Goal: Task Accomplishment & Management: Manage account settings

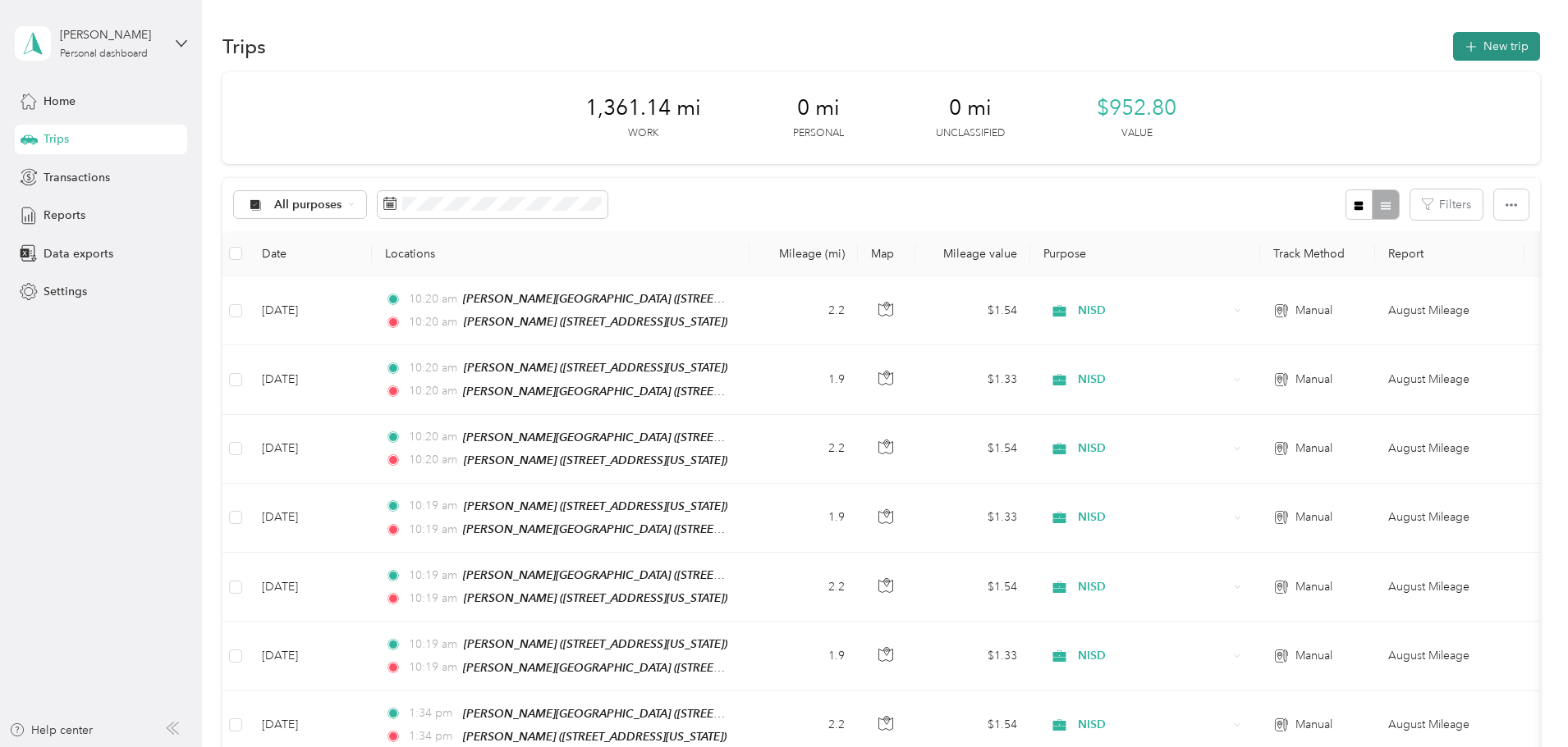
click at [1452, 54] on button "New trip" at bounding box center [1496, 47] width 87 height 29
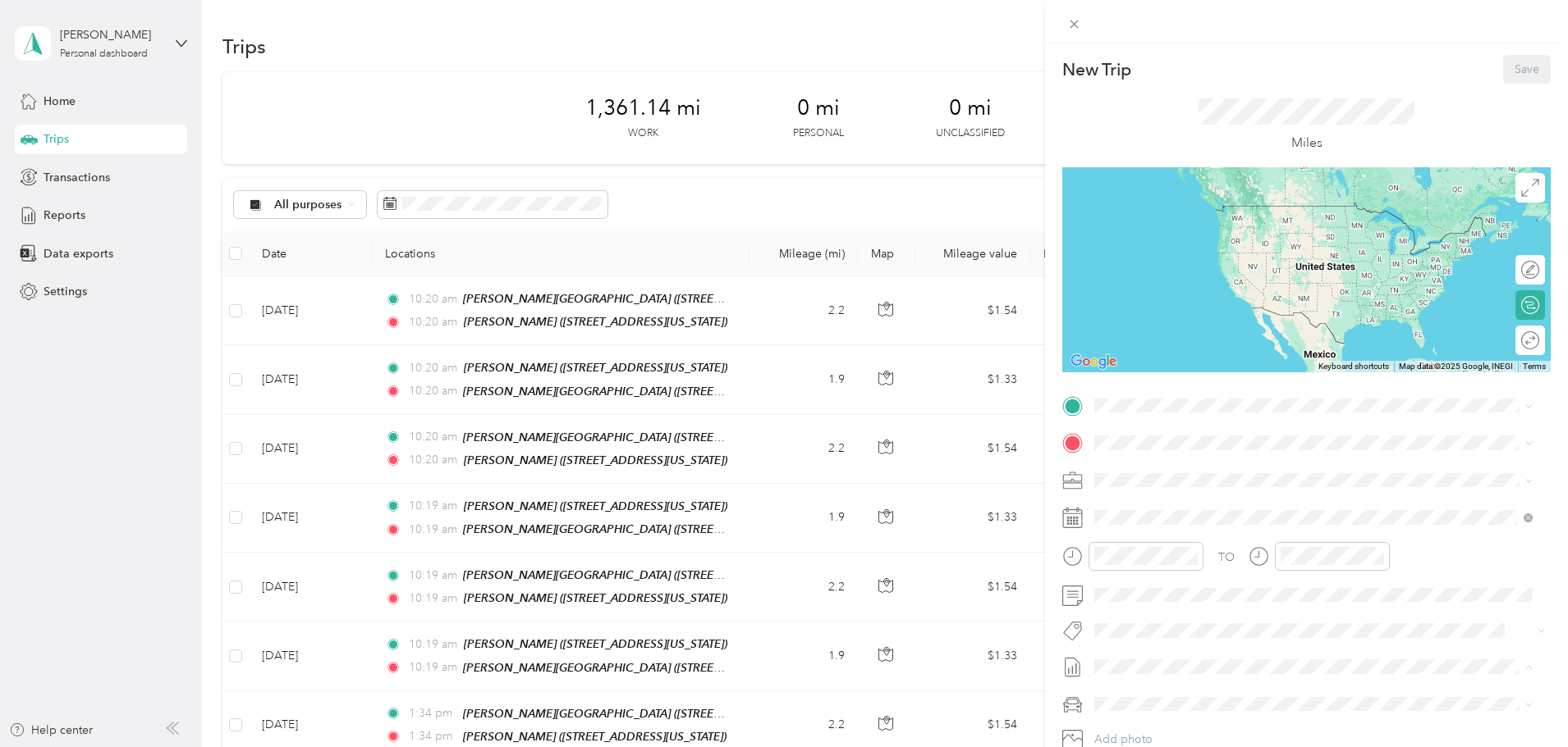
click at [855, 66] on div "New Trip Save This trip cannot be edited because it is either under review, app…" at bounding box center [784, 373] width 1568 height 747
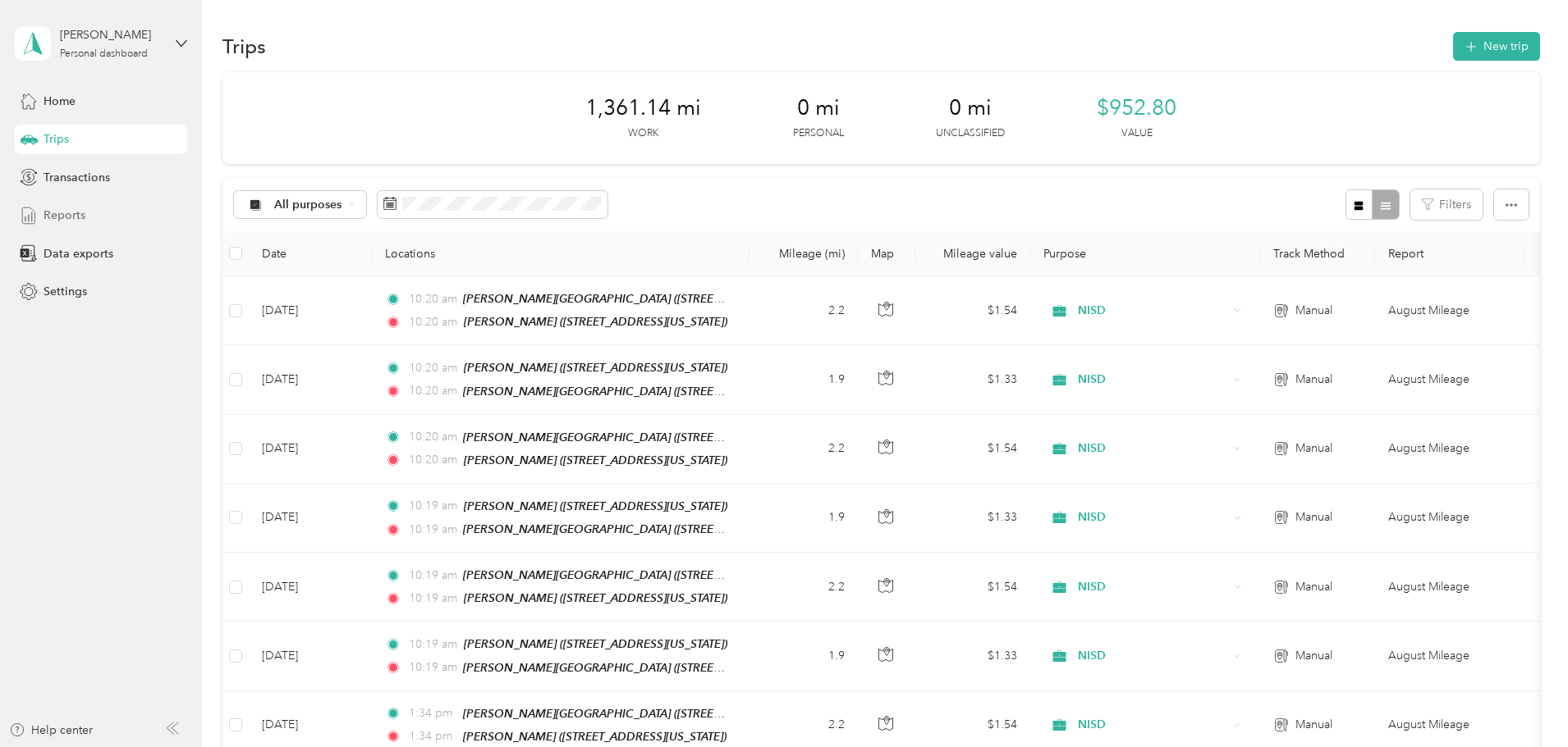
click at [67, 224] on span "Reports" at bounding box center [64, 215] width 42 height 17
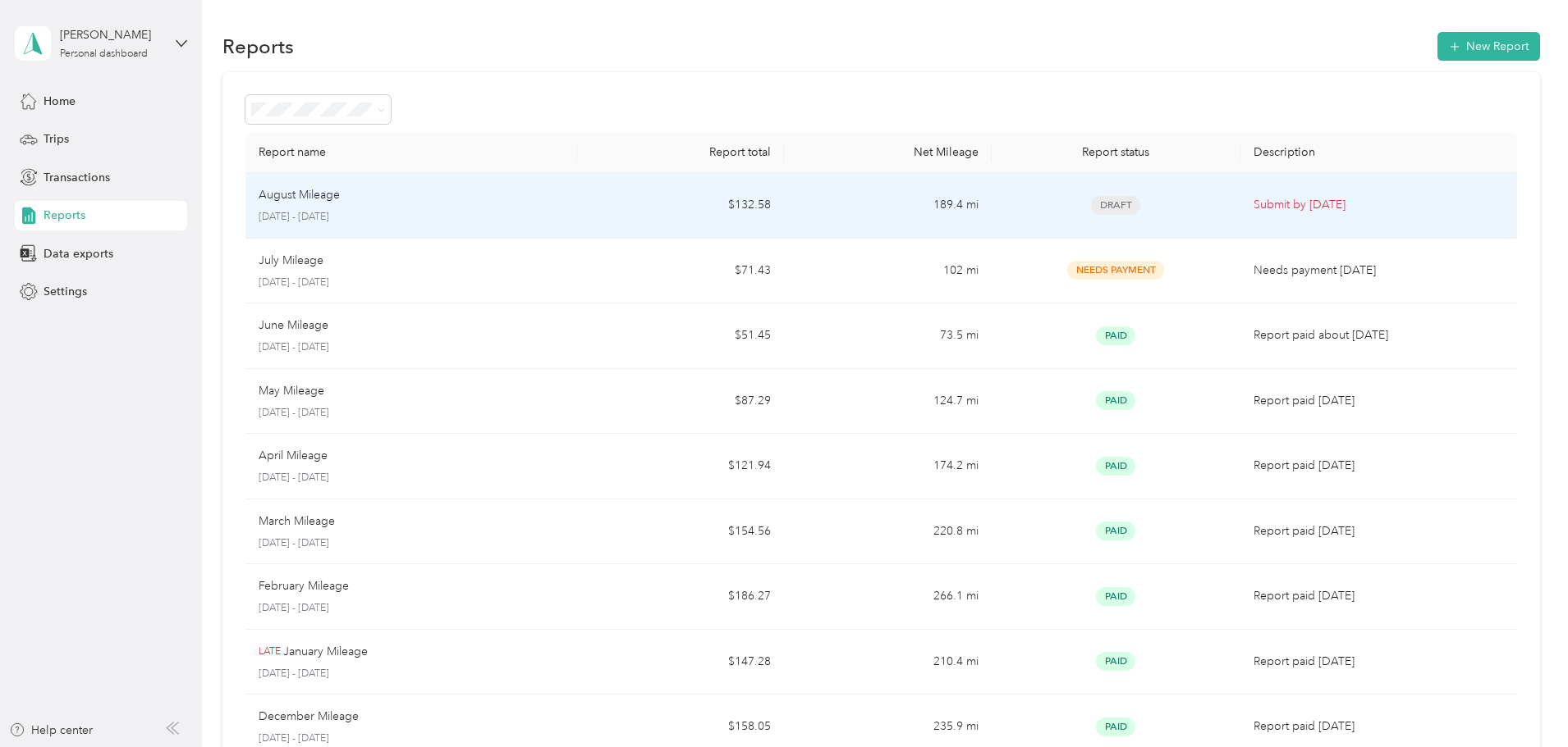
click at [861, 215] on td "189.4 mi" at bounding box center [887, 205] width 207 height 66
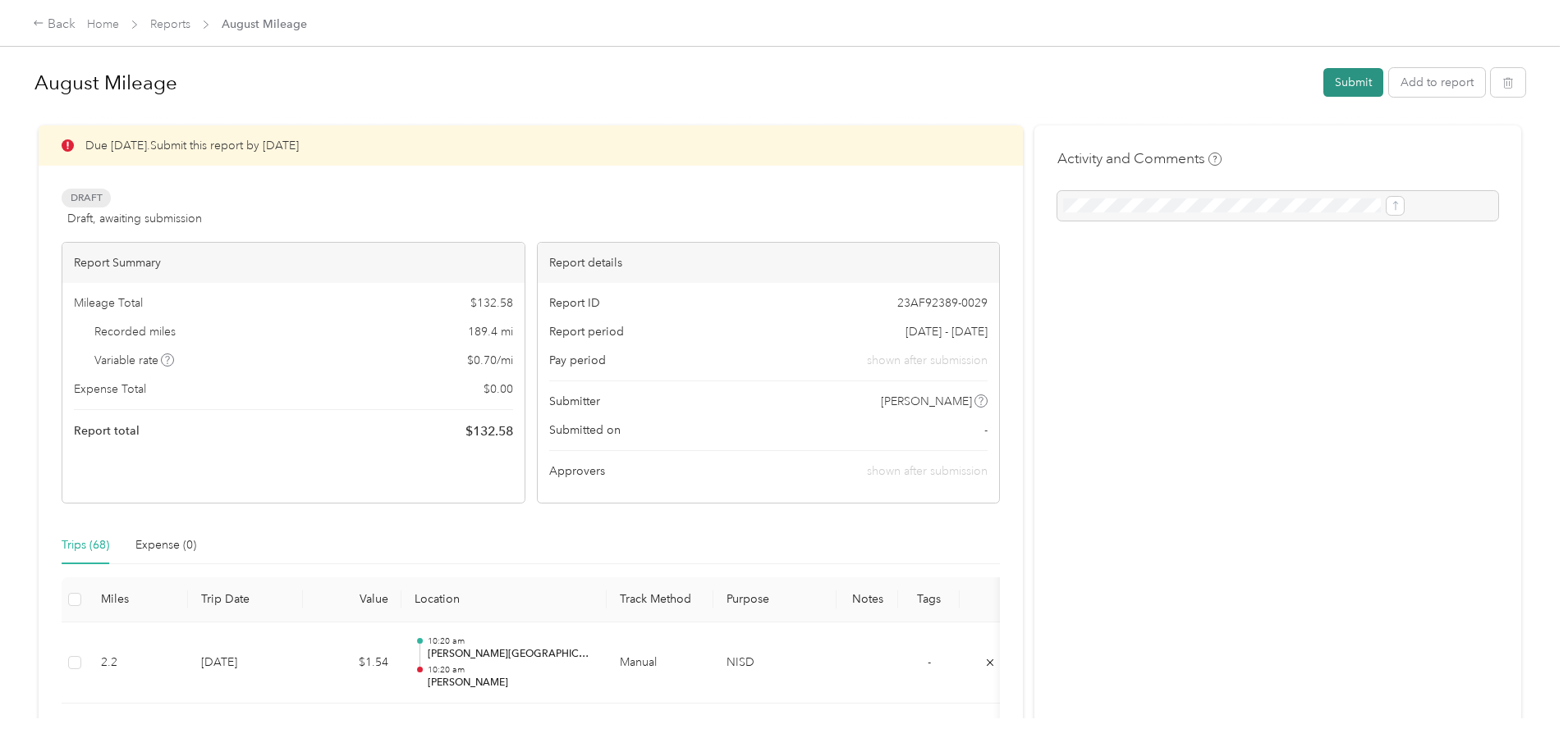
click at [1323, 81] on button "Submit" at bounding box center [1353, 82] width 60 height 29
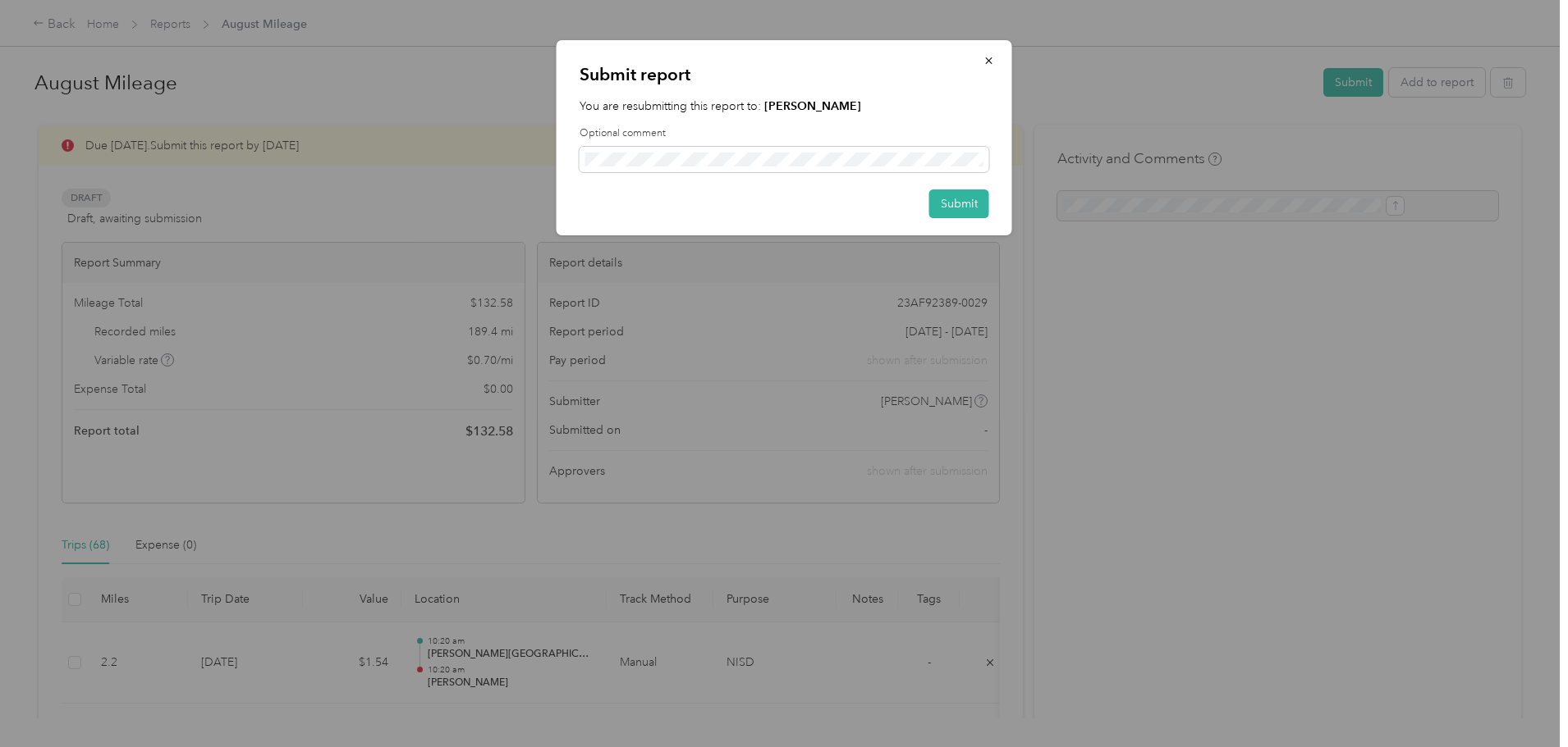
click at [990, 194] on div "Submit report You are resubmitting this report to: [PERSON_NAME] Optional comme…" at bounding box center [784, 137] width 456 height 195
click at [982, 199] on button "Submit" at bounding box center [959, 204] width 60 height 29
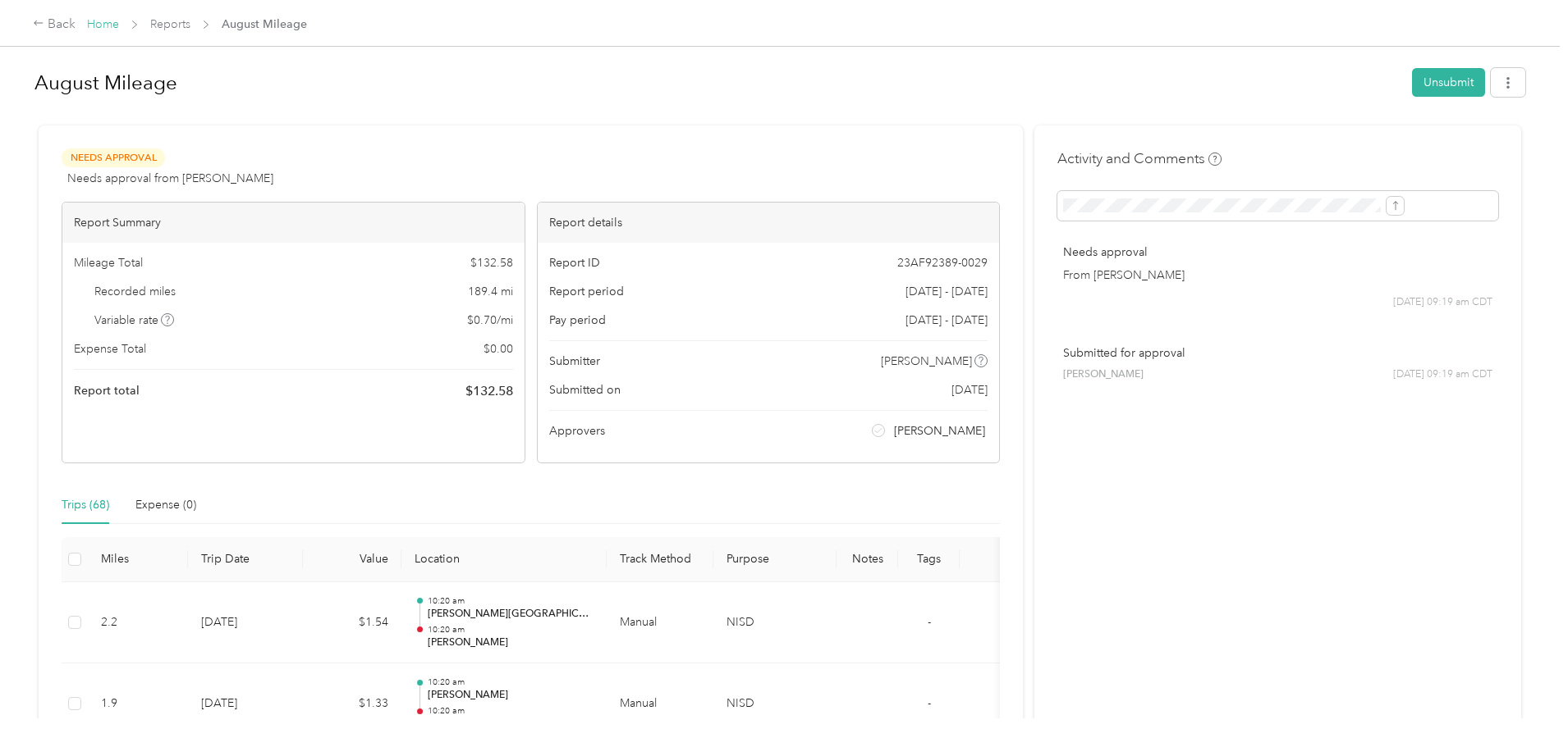
click at [119, 22] on link "Home" at bounding box center [103, 24] width 32 height 14
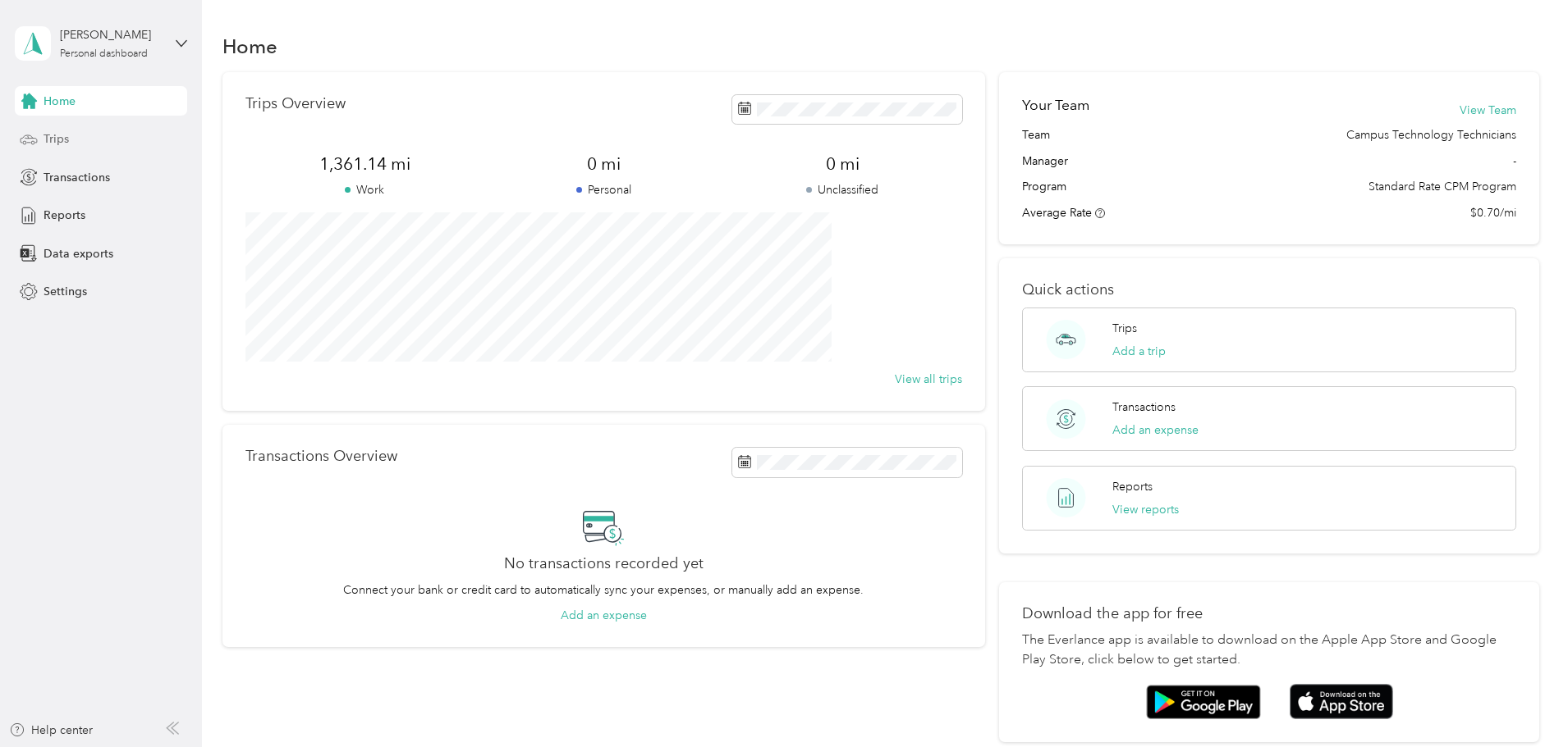
click at [73, 136] on div "Trips" at bounding box center [101, 140] width 172 height 30
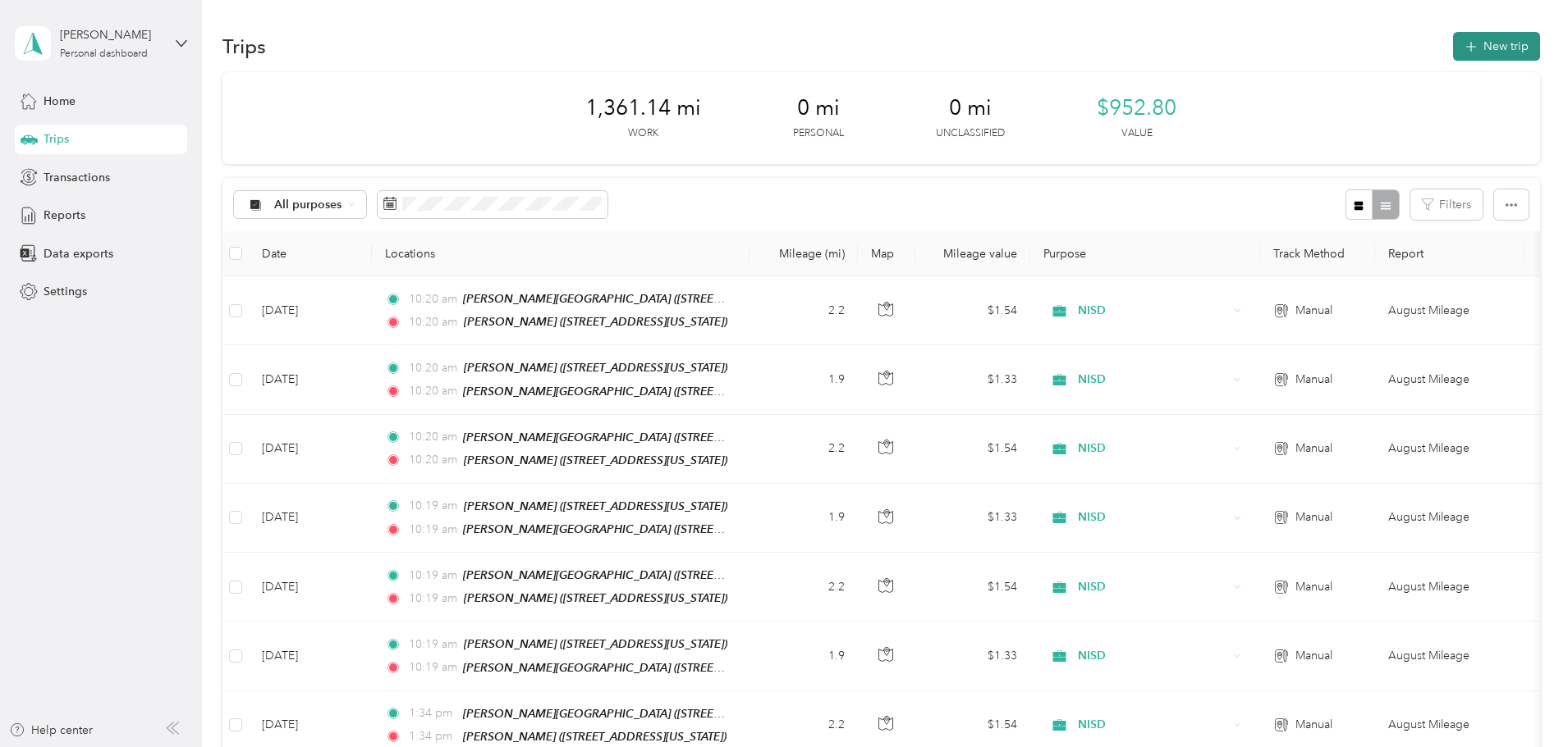
click at [1452, 59] on button "New trip" at bounding box center [1496, 47] width 87 height 29
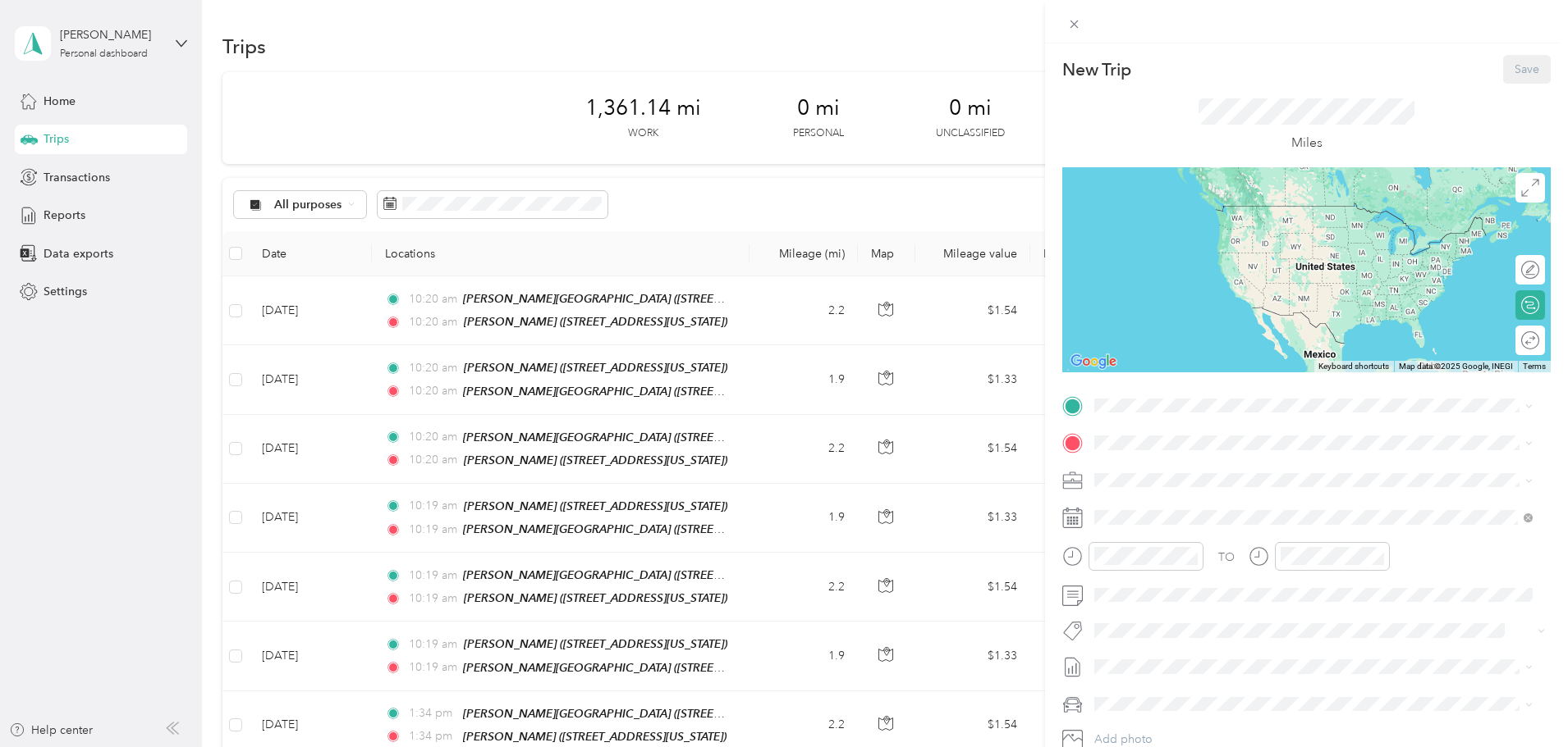
click at [77, 219] on div "New Trip Save This trip cannot be edited because it is either under review, app…" at bounding box center [784, 373] width 1568 height 747
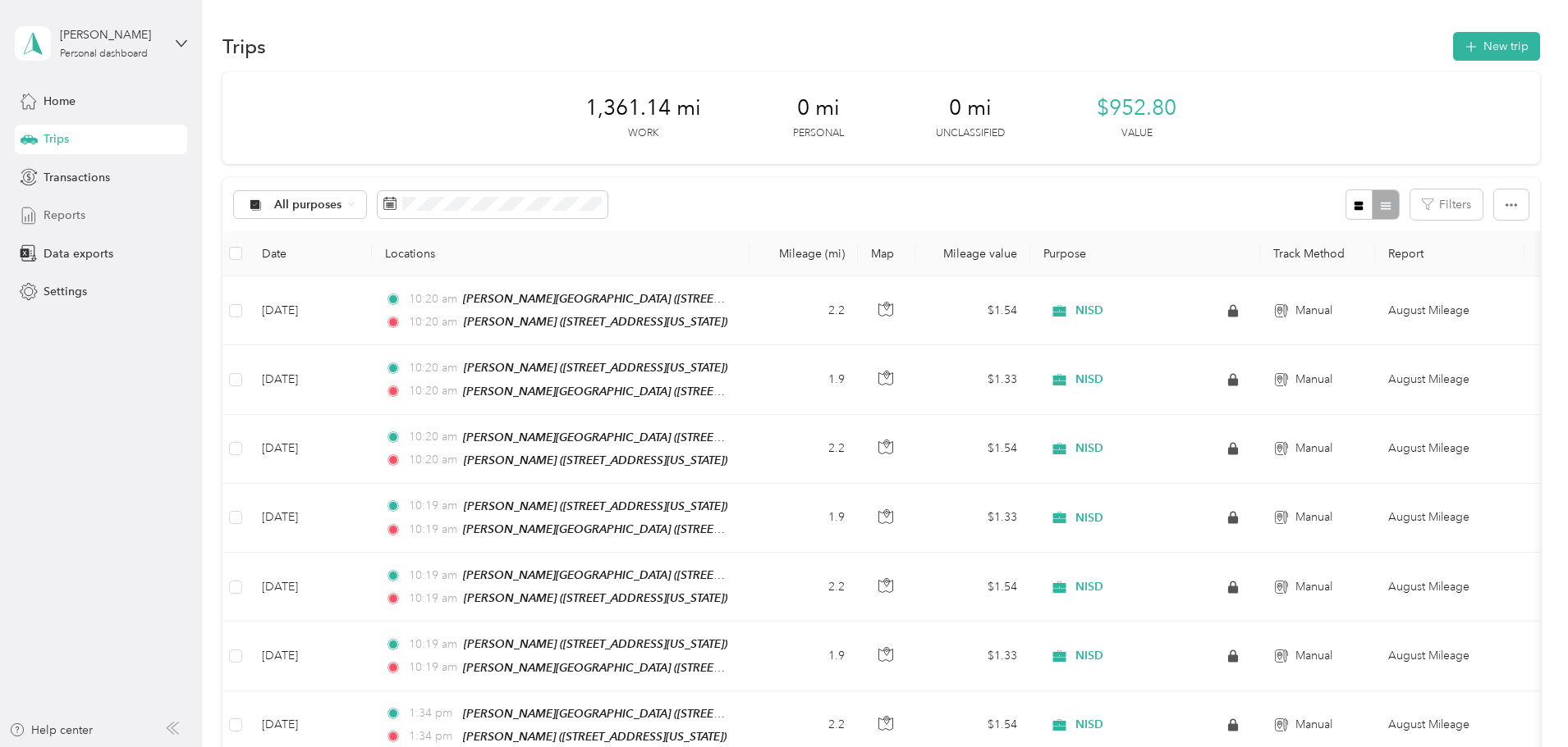
click at [73, 215] on span "Reports" at bounding box center [64, 215] width 42 height 17
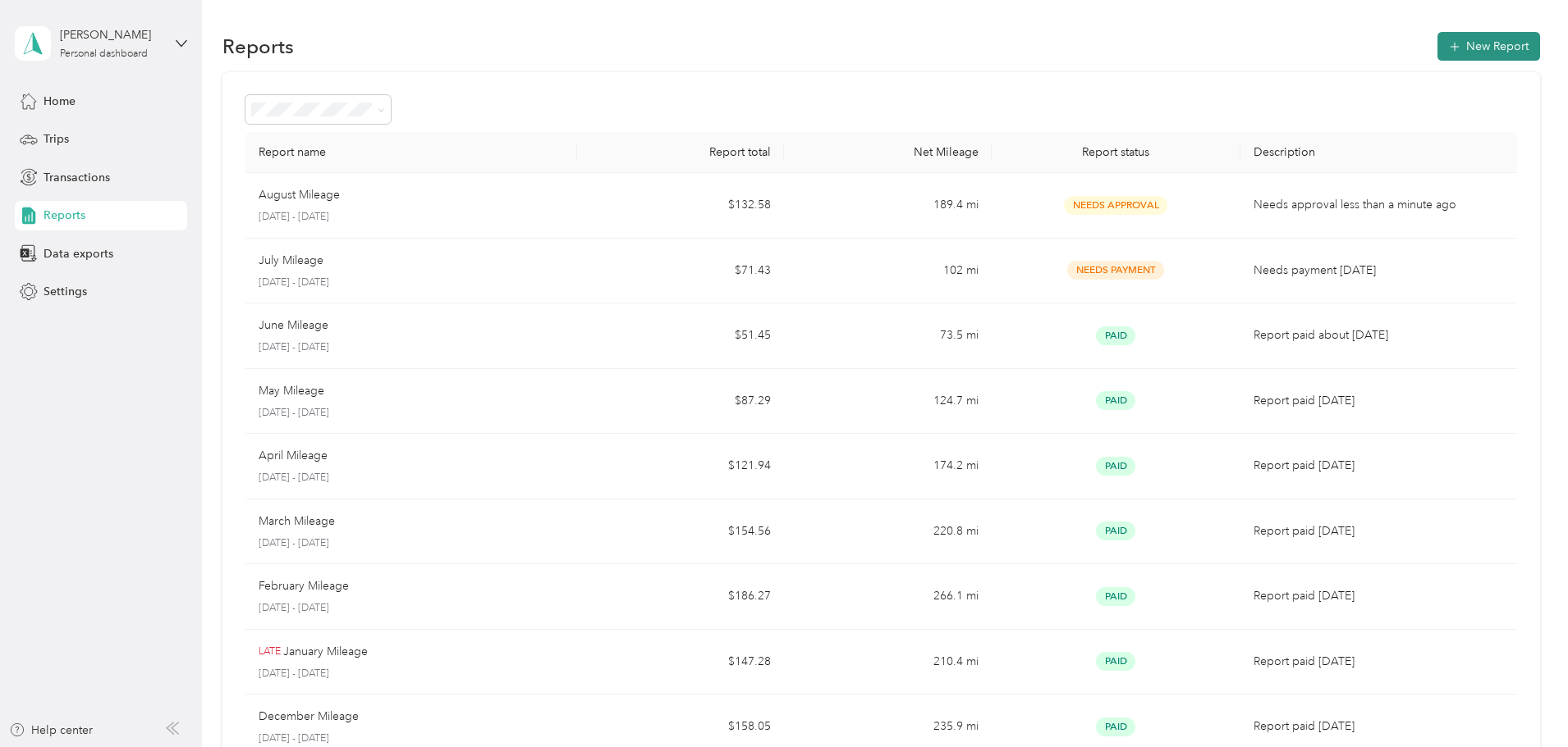
click at [1437, 47] on button "New Report" at bounding box center [1488, 47] width 102 height 29
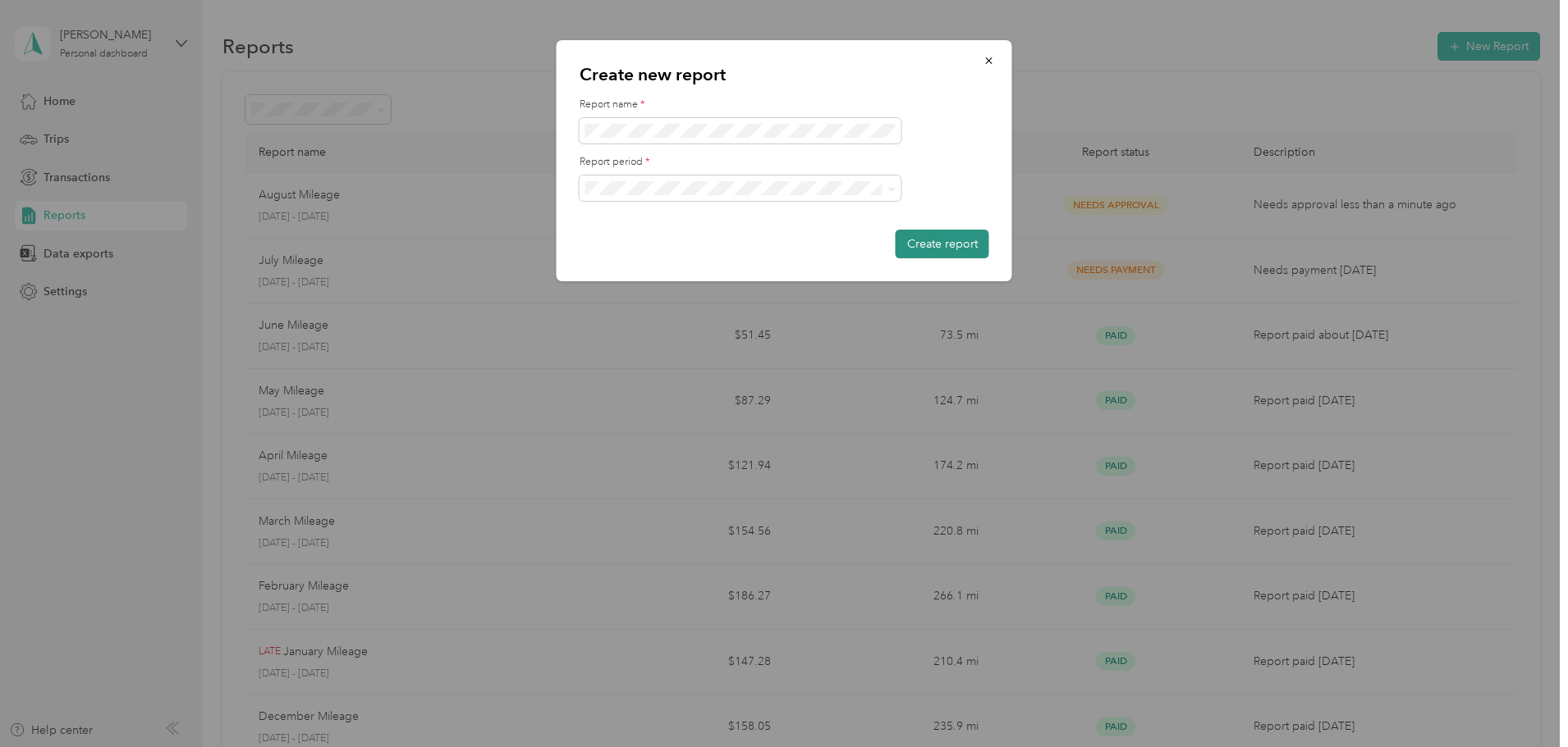
click at [925, 232] on button "Create report" at bounding box center [942, 243] width 94 height 29
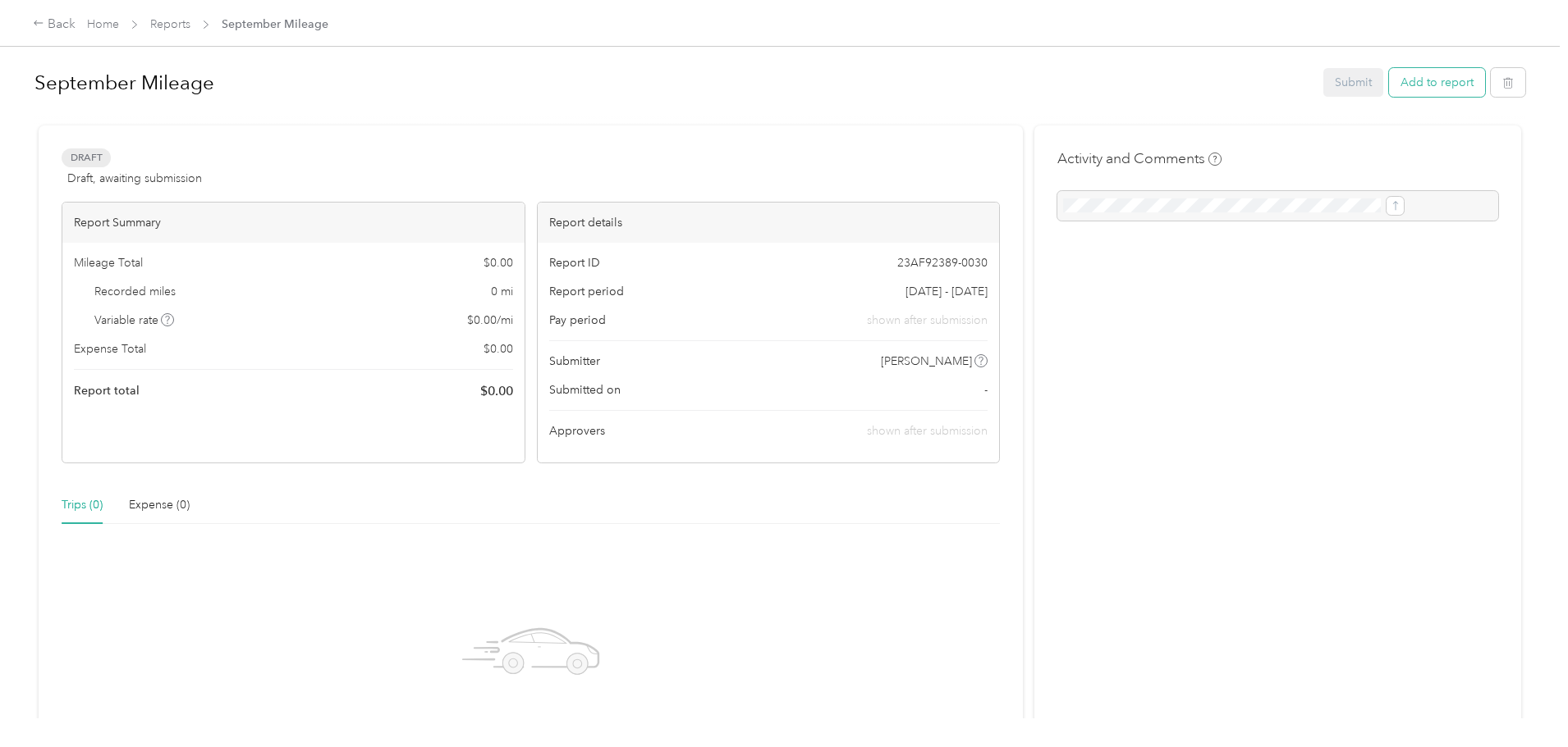
click at [1388, 84] on button "Add to report" at bounding box center [1437, 82] width 96 height 29
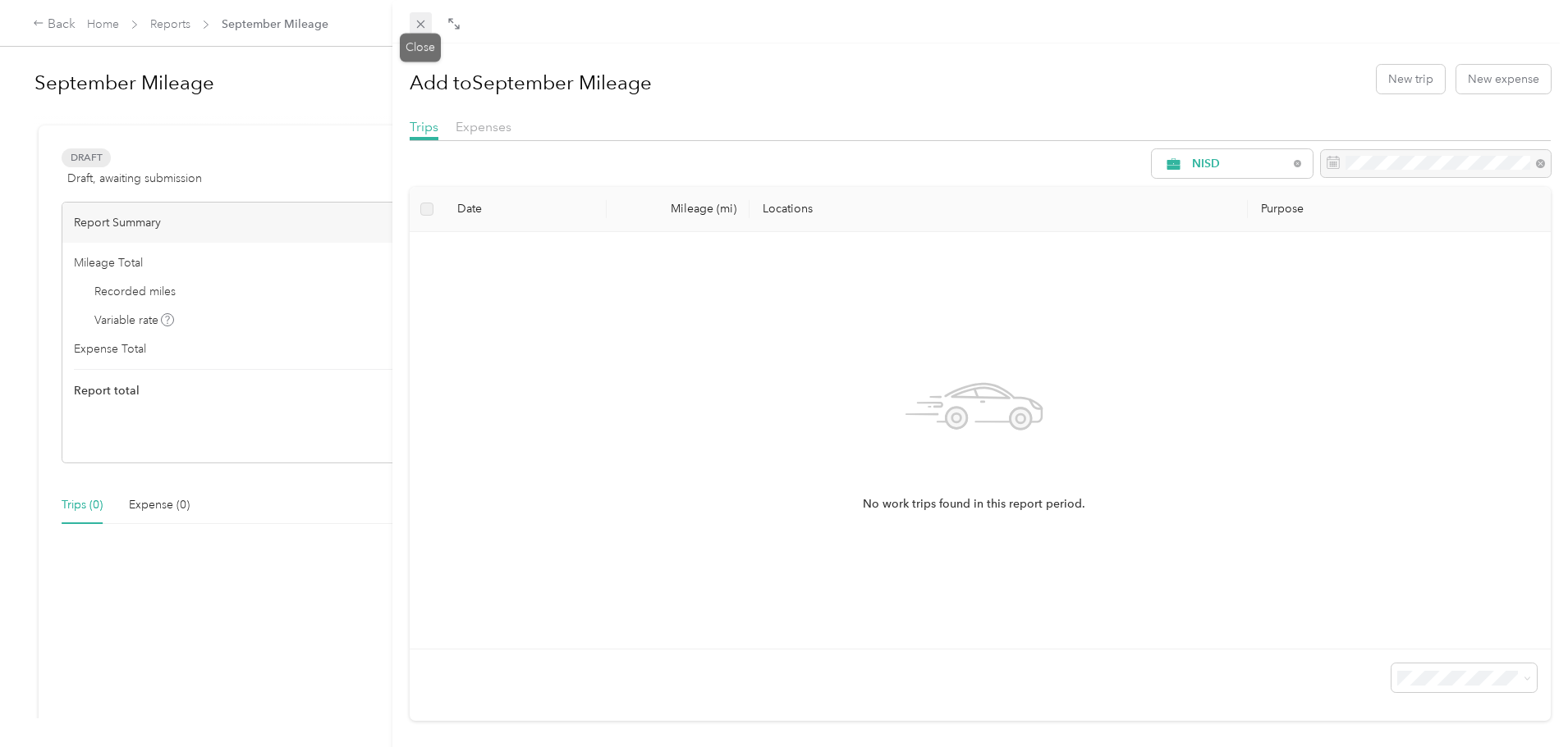
click at [425, 25] on icon at bounding box center [421, 24] width 14 height 14
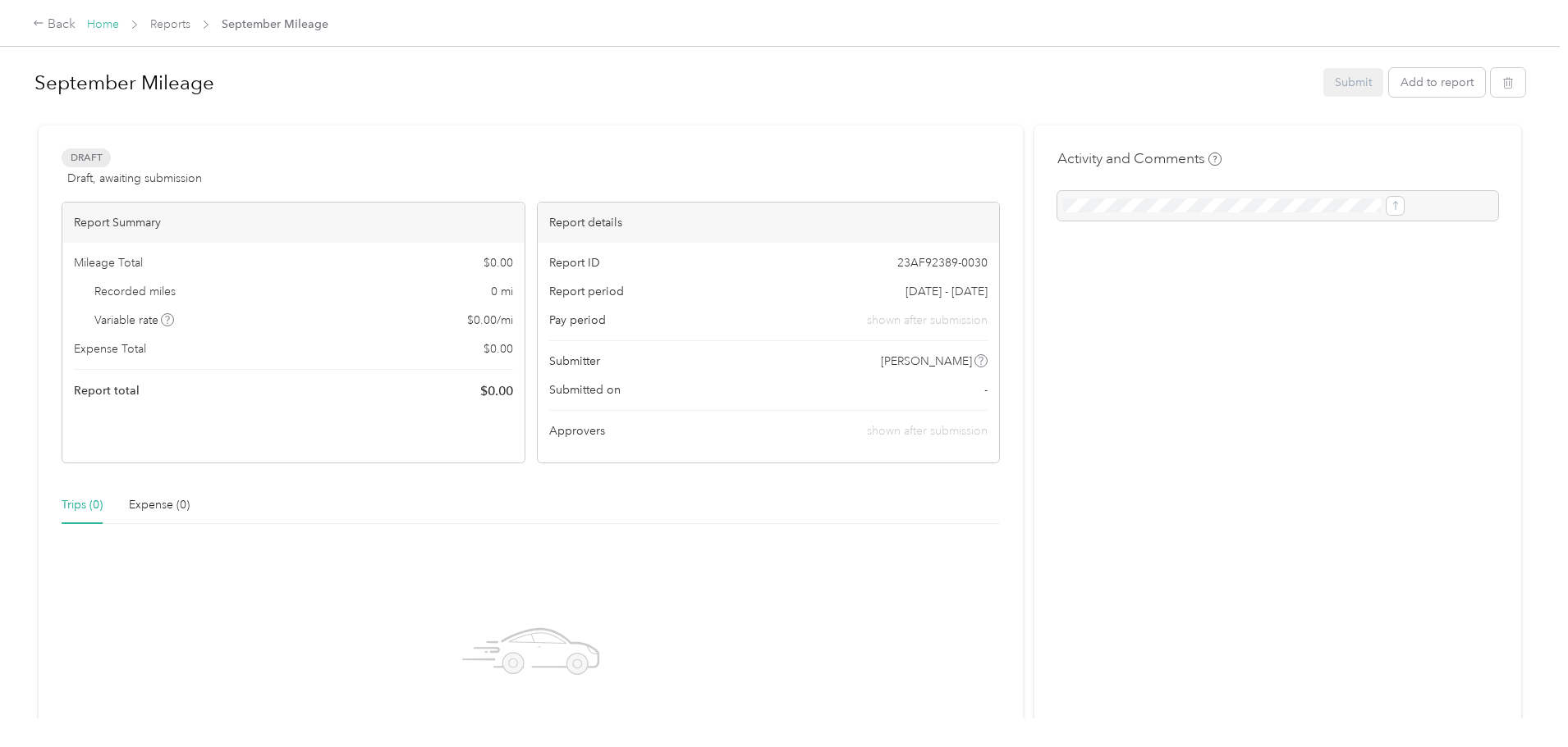
click at [119, 23] on link "Home" at bounding box center [103, 24] width 32 height 14
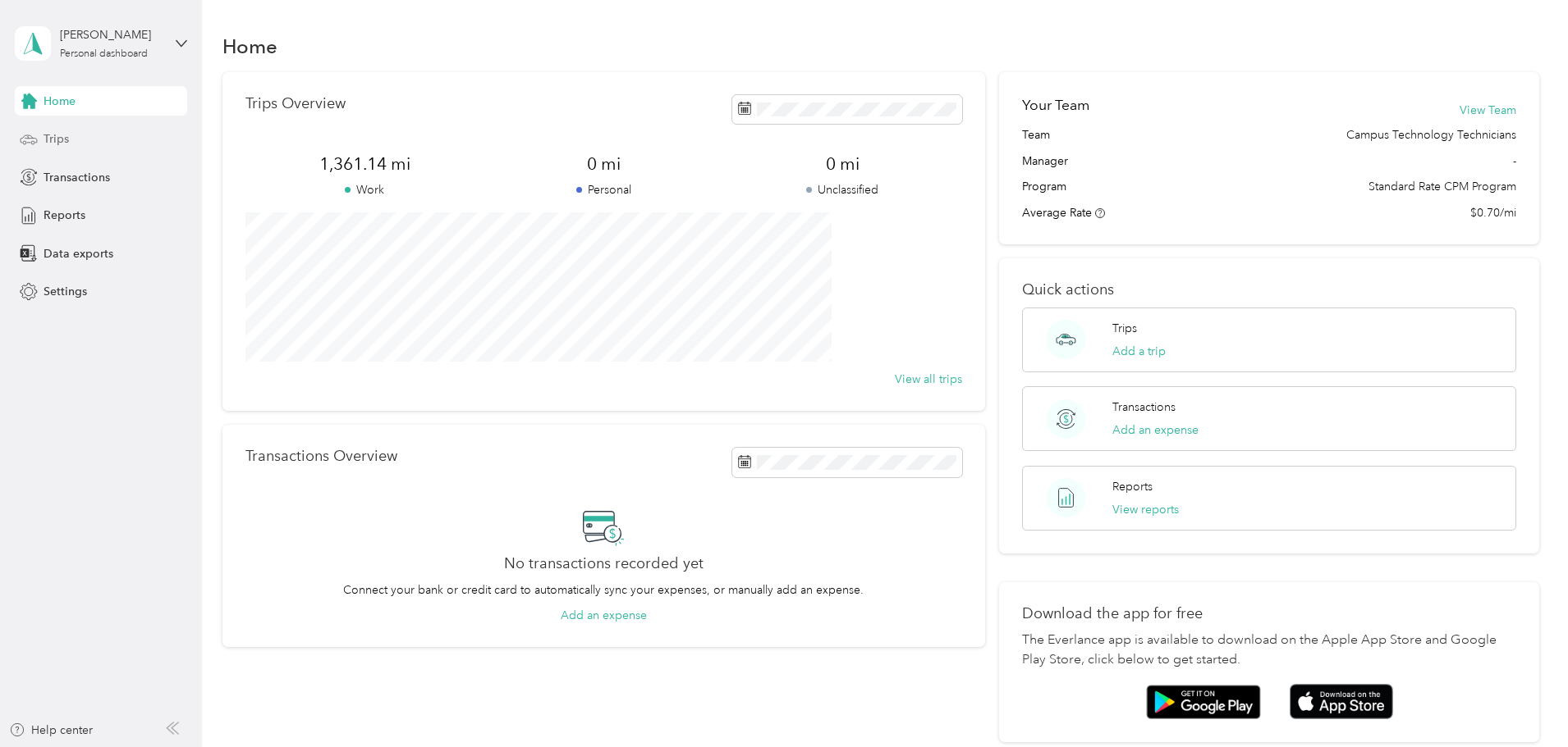
click at [61, 139] on span "Trips" at bounding box center [56, 139] width 26 height 17
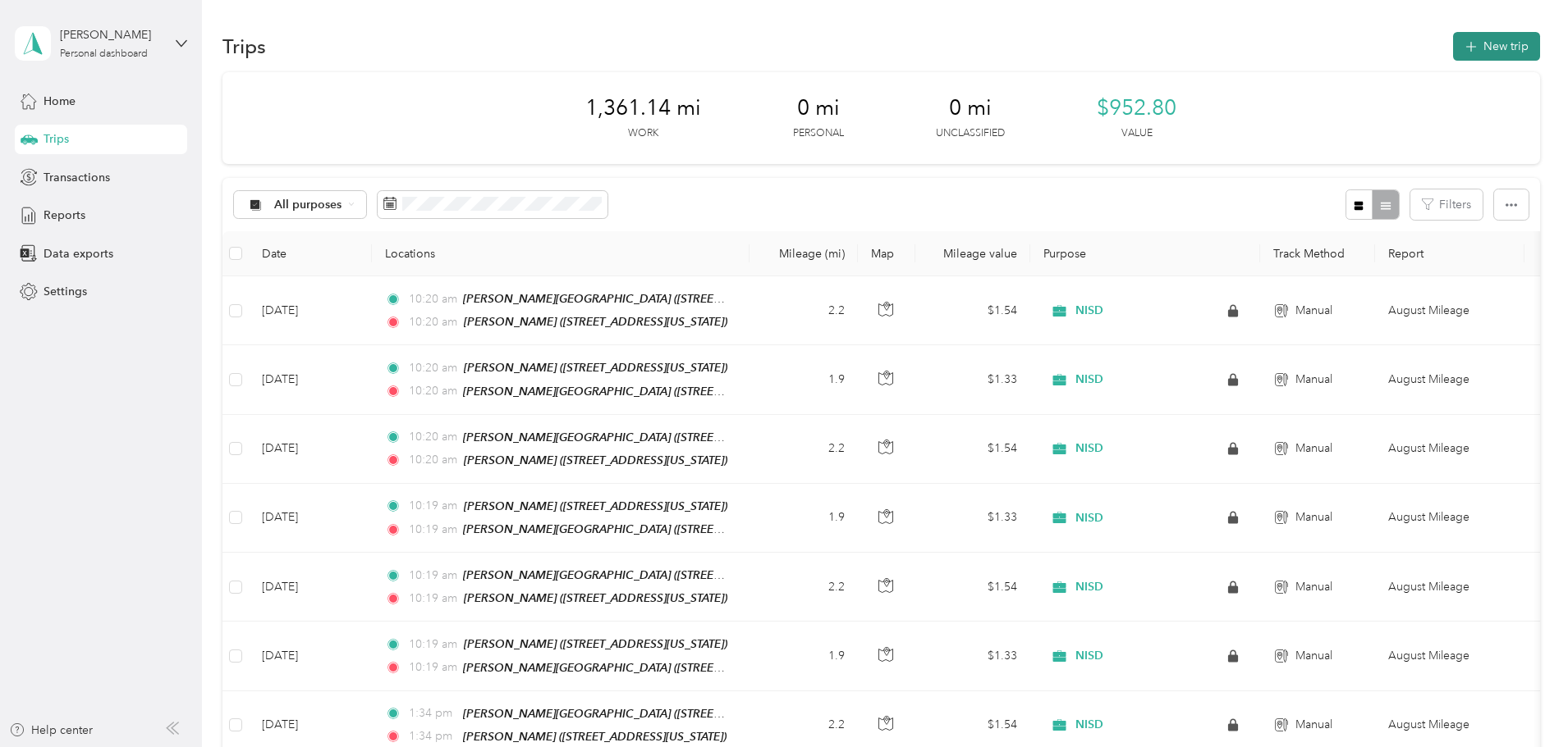
click at [1461, 53] on icon "button" at bounding box center [1470, 47] width 19 height 19
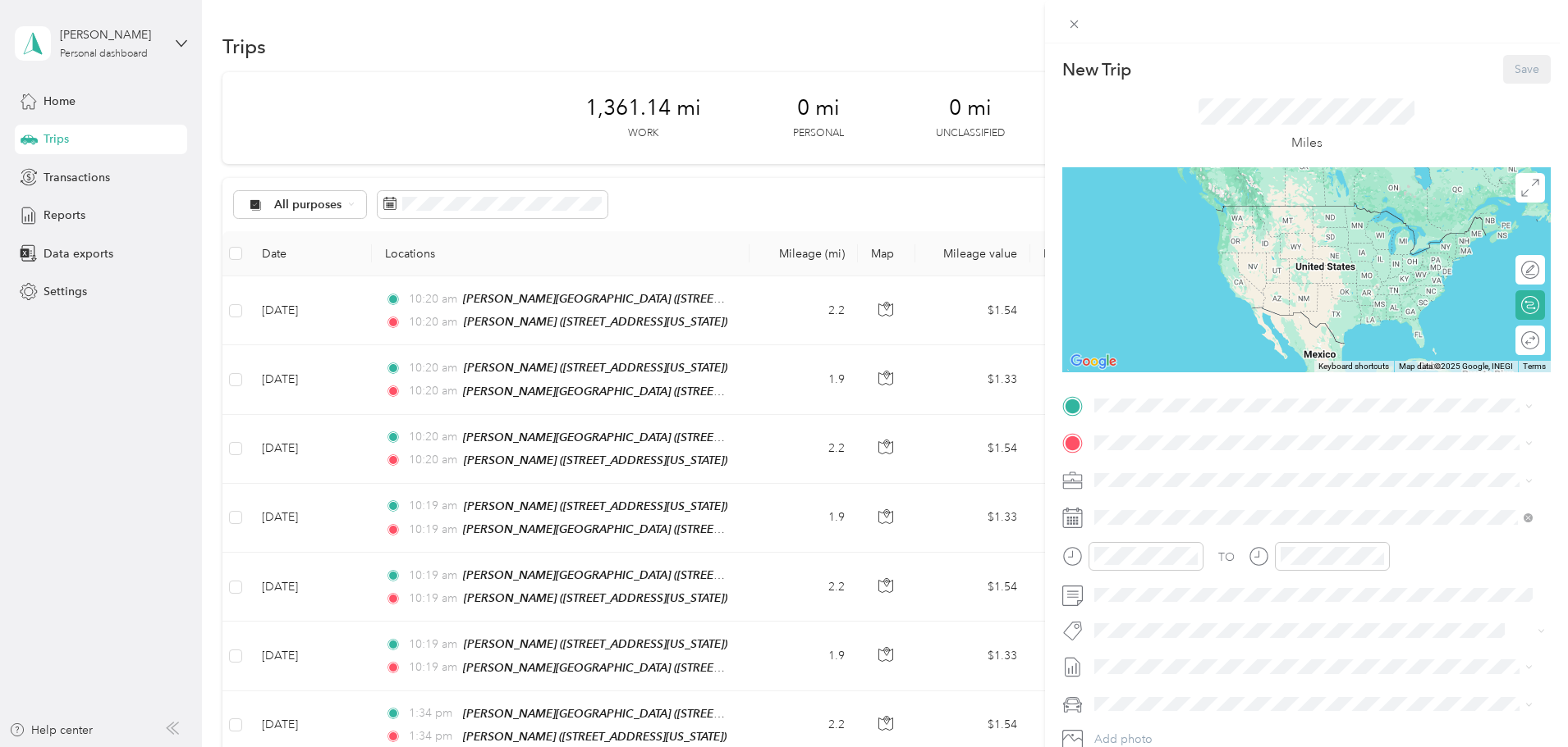
click at [1277, 481] on div "TEAM [PERSON_NAME] [STREET_ADDRESS][US_STATE]" at bounding box center [1206, 484] width 164 height 40
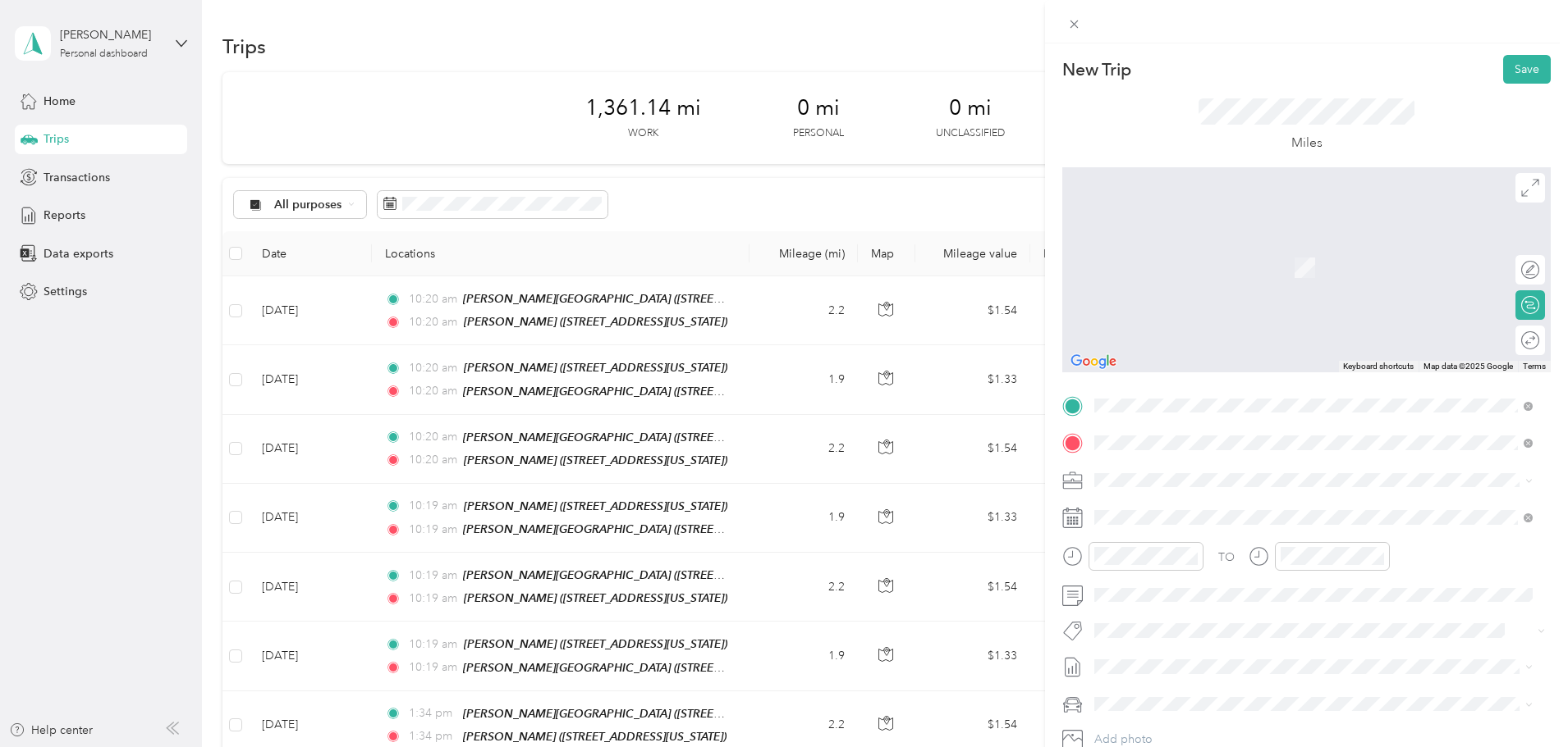
click at [1251, 511] on strong "[PERSON_NAME][GEOGRAPHIC_DATA]" at bounding box center [1292, 511] width 219 height 15
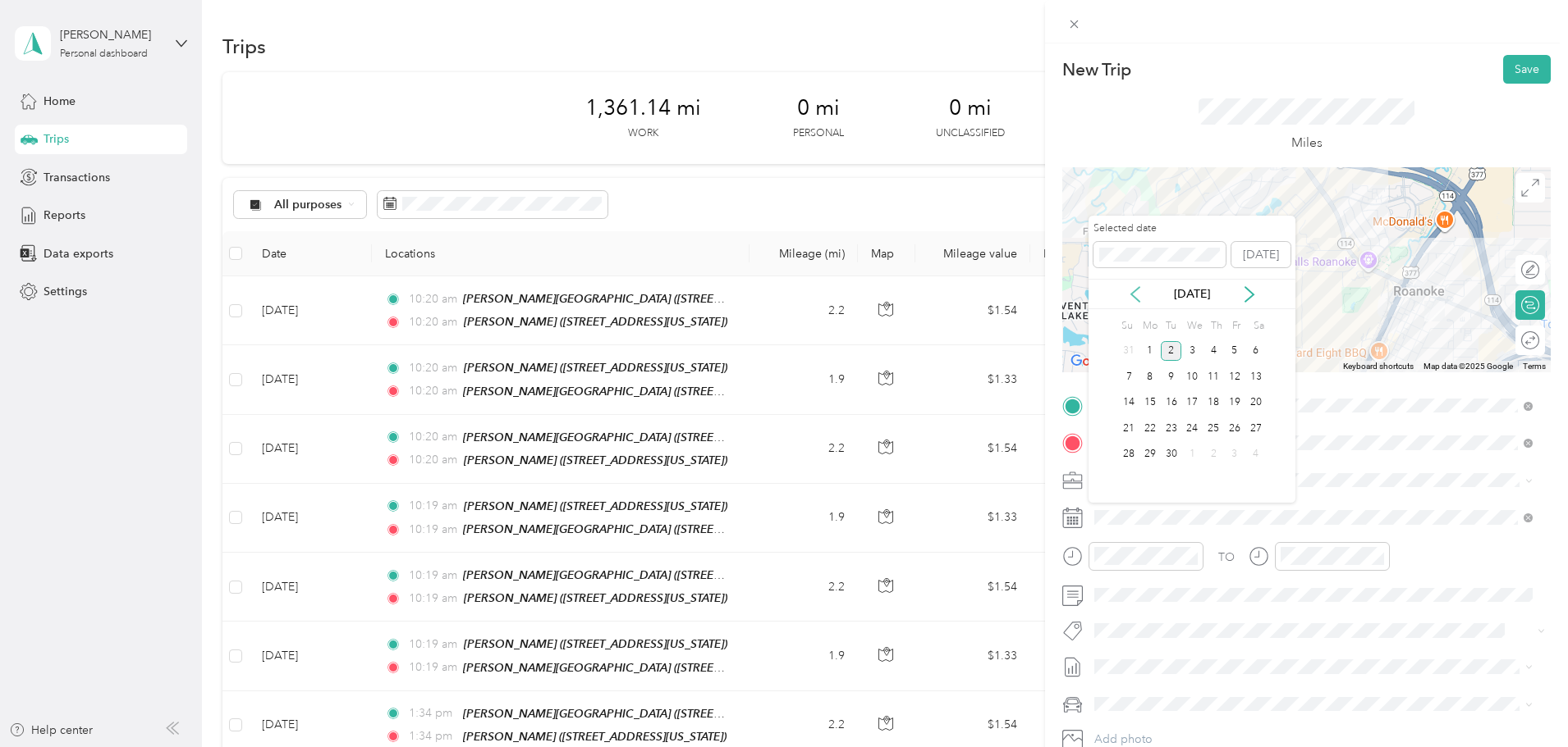
click at [1130, 294] on icon at bounding box center [1135, 295] width 17 height 17
click at [1239, 451] on div "29" at bounding box center [1235, 455] width 22 height 21
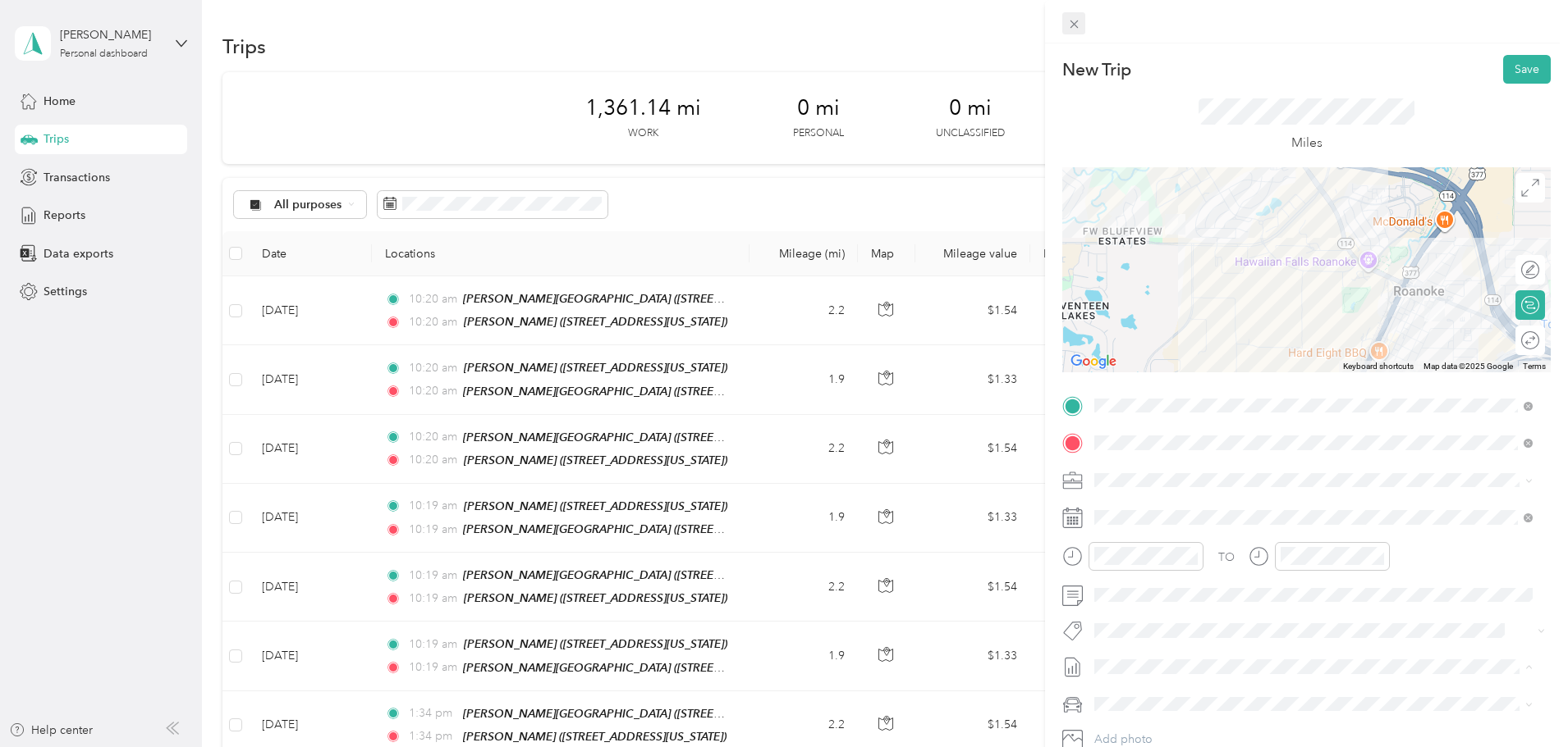
click at [1071, 16] on span at bounding box center [1073, 24] width 23 height 23
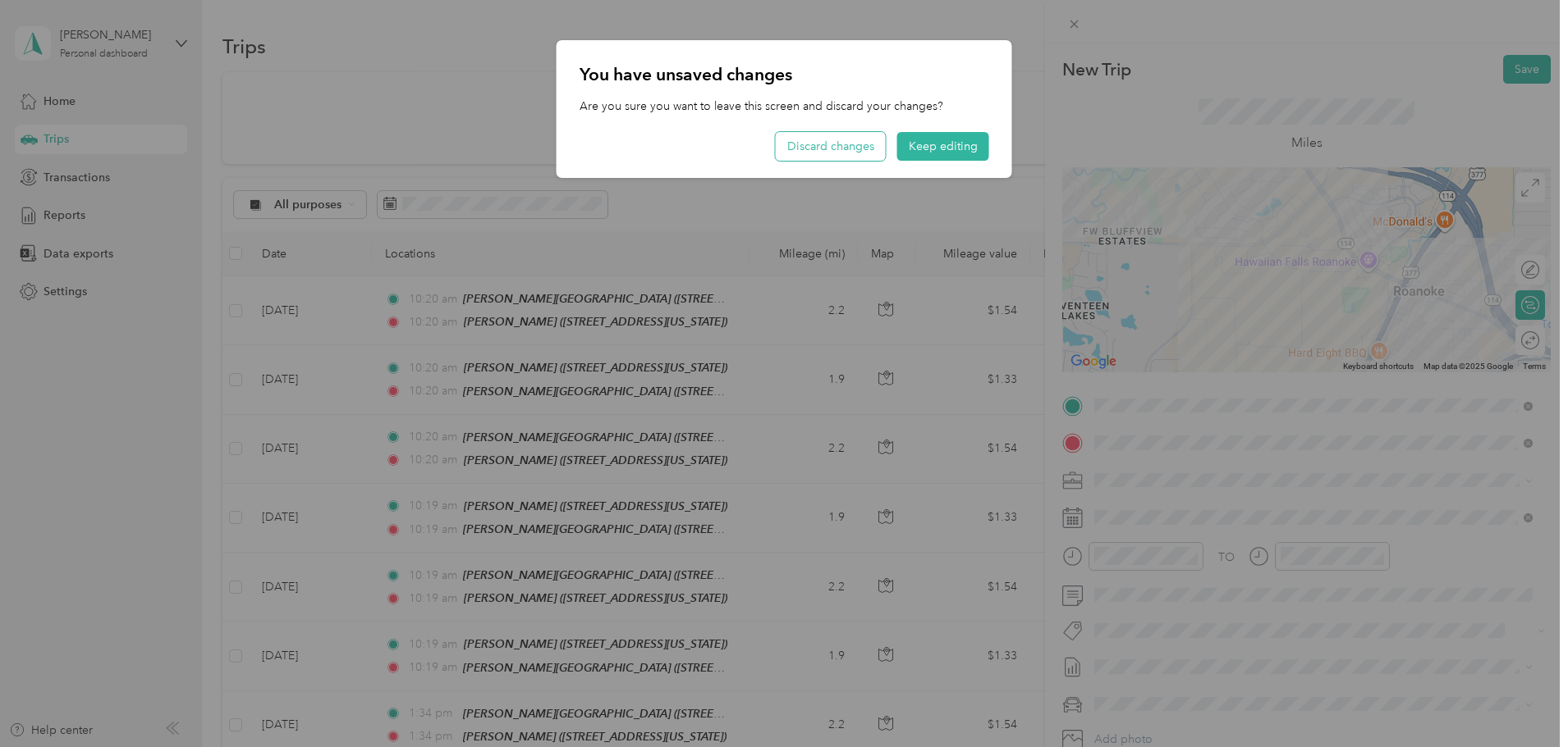
click at [821, 138] on button "Discard changes" at bounding box center [831, 146] width 110 height 29
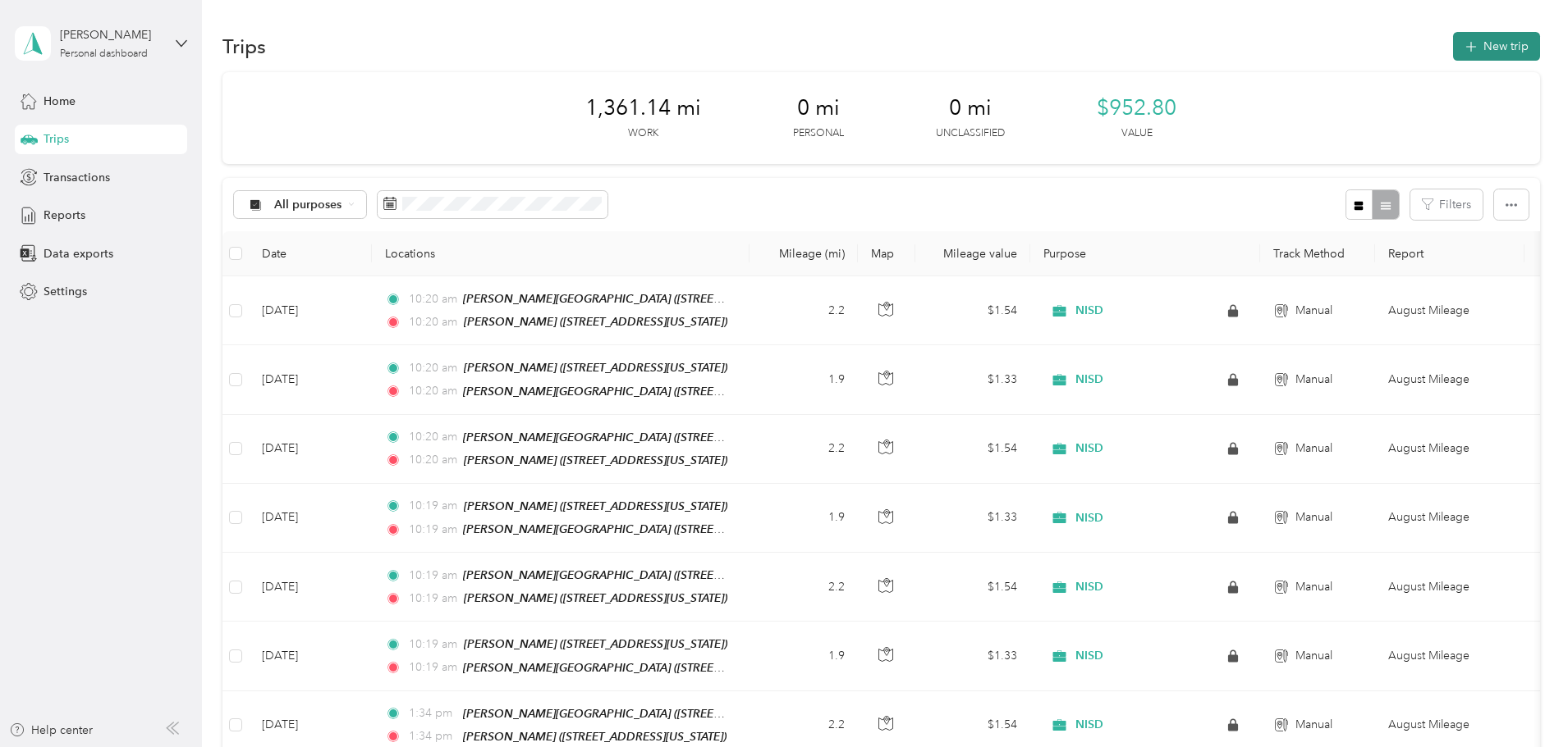
click at [1452, 41] on button "New trip" at bounding box center [1496, 47] width 87 height 29
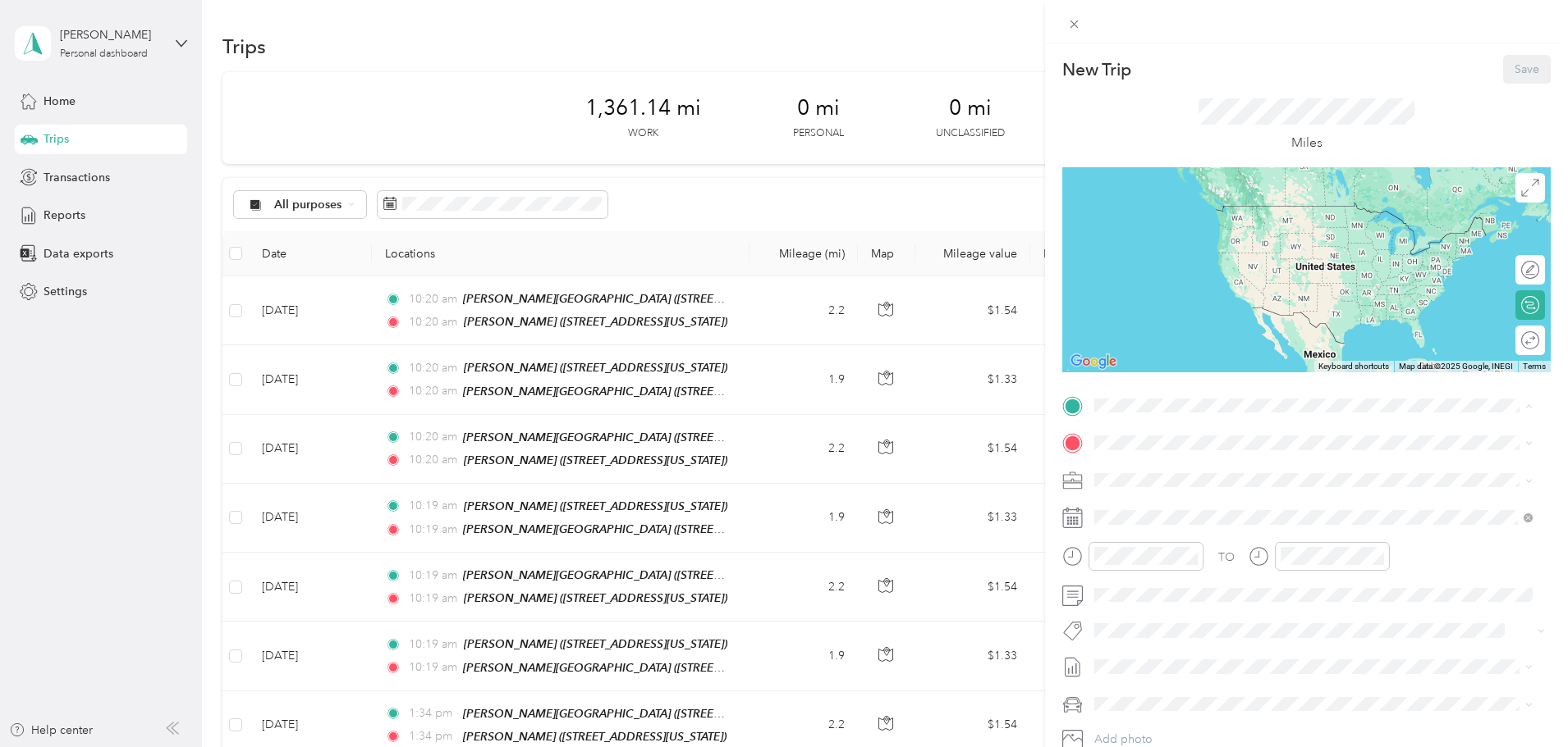
click at [1215, 463] on div "TEAM [PERSON_NAME] [STREET_ADDRESS][US_STATE]" at bounding box center [1313, 483] width 427 height 46
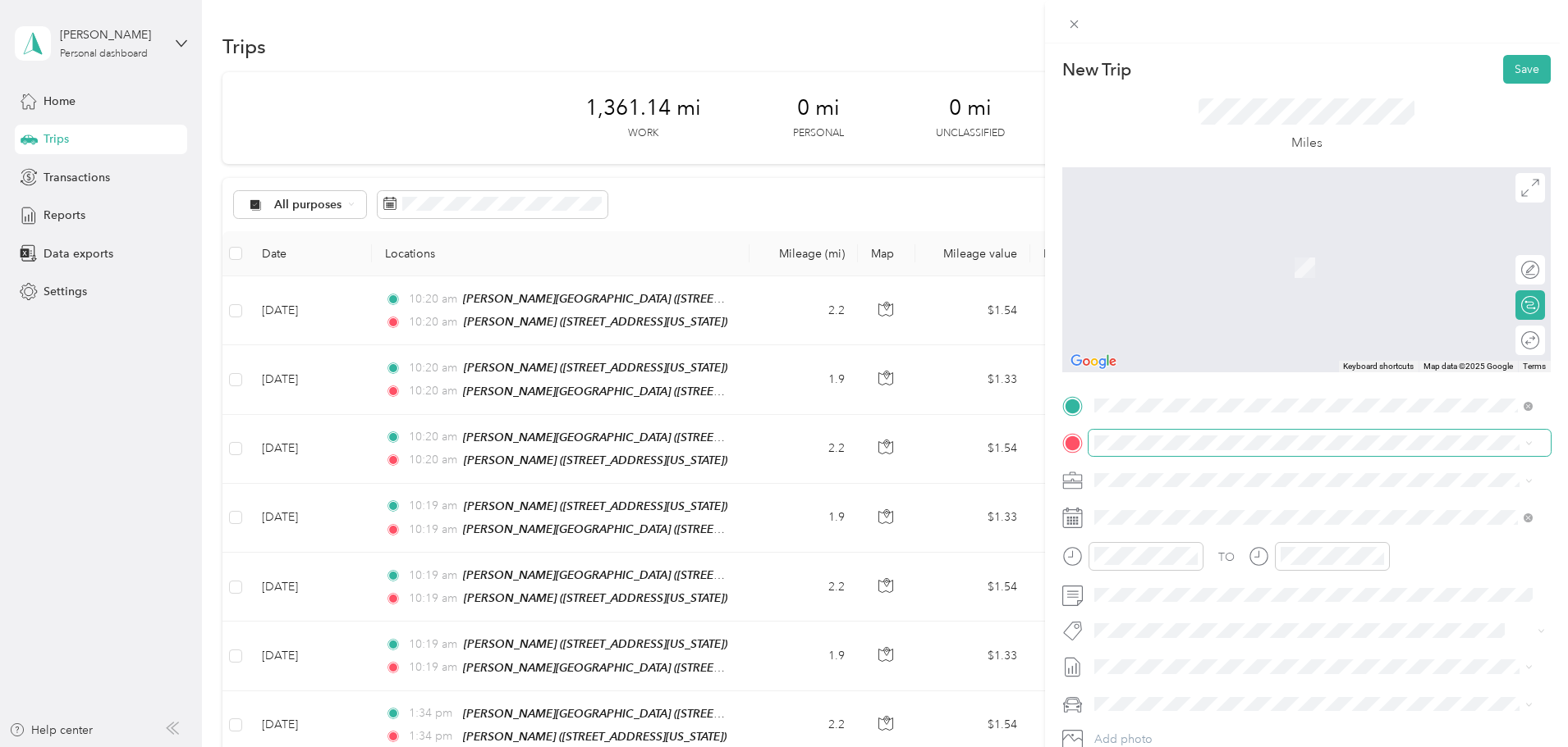
click at [1205, 434] on span at bounding box center [1319, 443] width 462 height 27
click at [1220, 499] on div "TEAM [PERSON_NAME][GEOGRAPHIC_DATA] [STREET_ADDRESS][PERSON_NAME][US_STATE]" at bounding box center [1313, 520] width 427 height 46
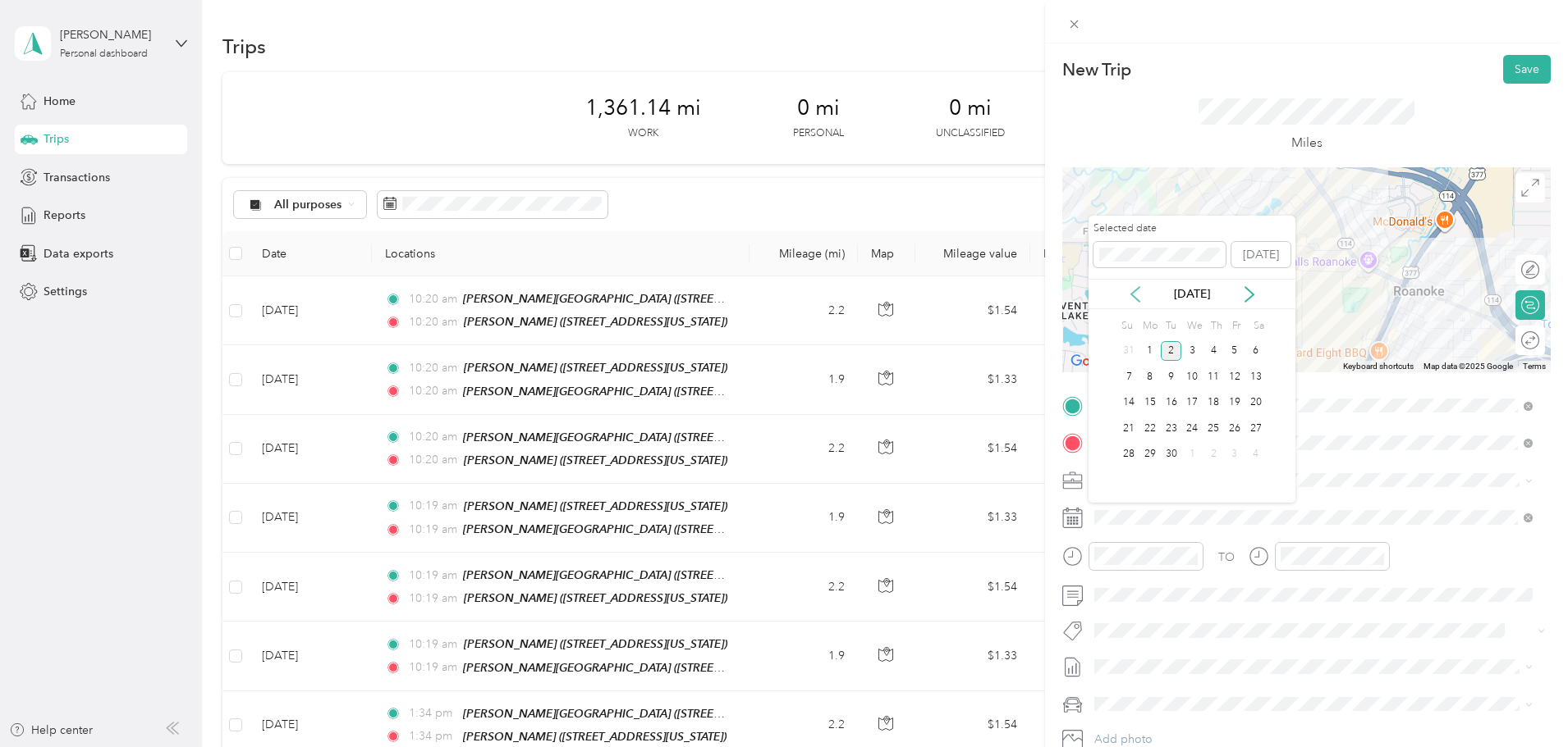
click at [1138, 296] on icon at bounding box center [1135, 295] width 17 height 17
click at [1231, 457] on div "29" at bounding box center [1235, 455] width 22 height 21
click at [1245, 298] on icon at bounding box center [1250, 295] width 17 height 17
click at [1169, 350] on div "2" at bounding box center [1171, 351] width 22 height 21
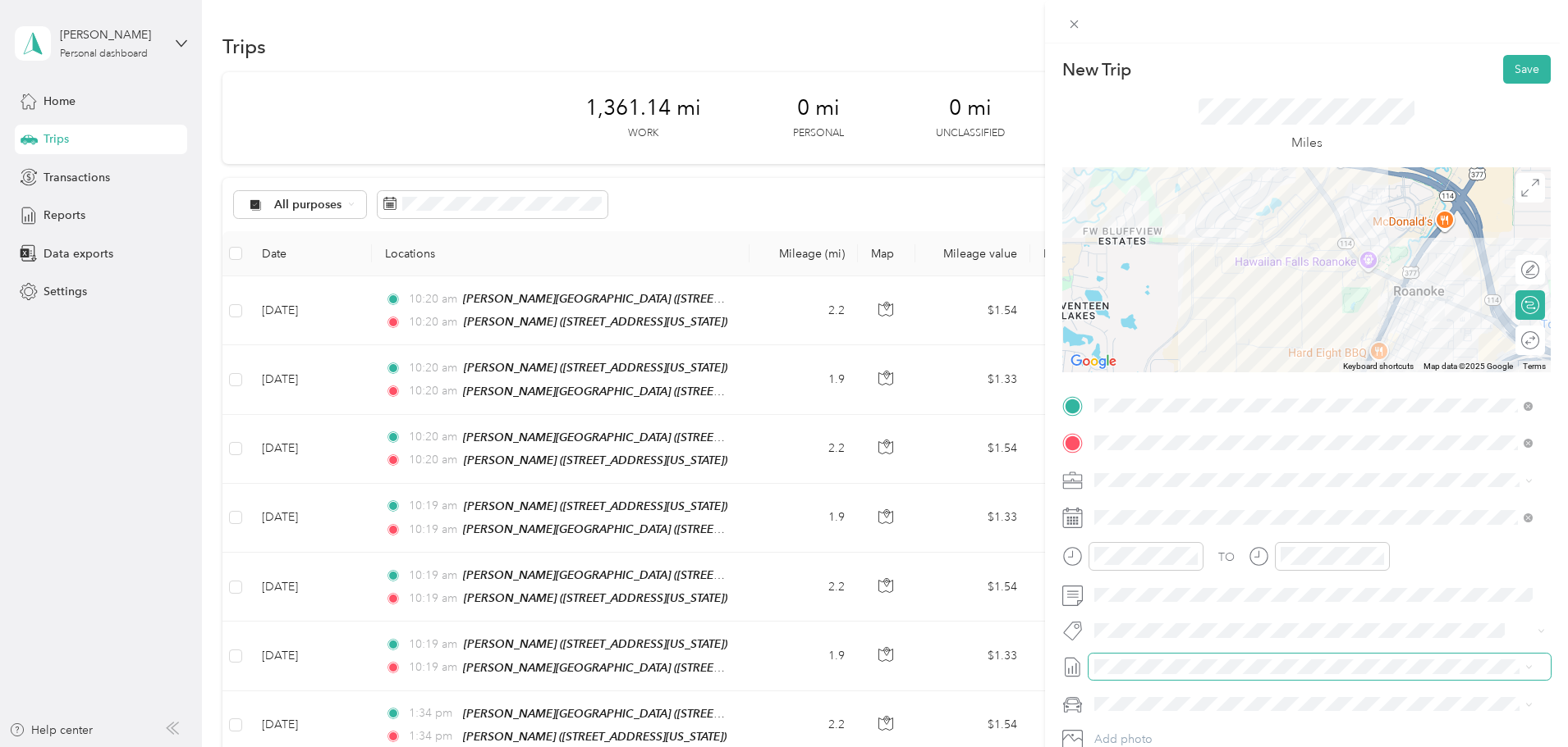
click at [1193, 676] on span at bounding box center [1319, 667] width 462 height 27
click at [1197, 716] on span "September Mileage Draft" at bounding box center [1313, 718] width 427 height 15
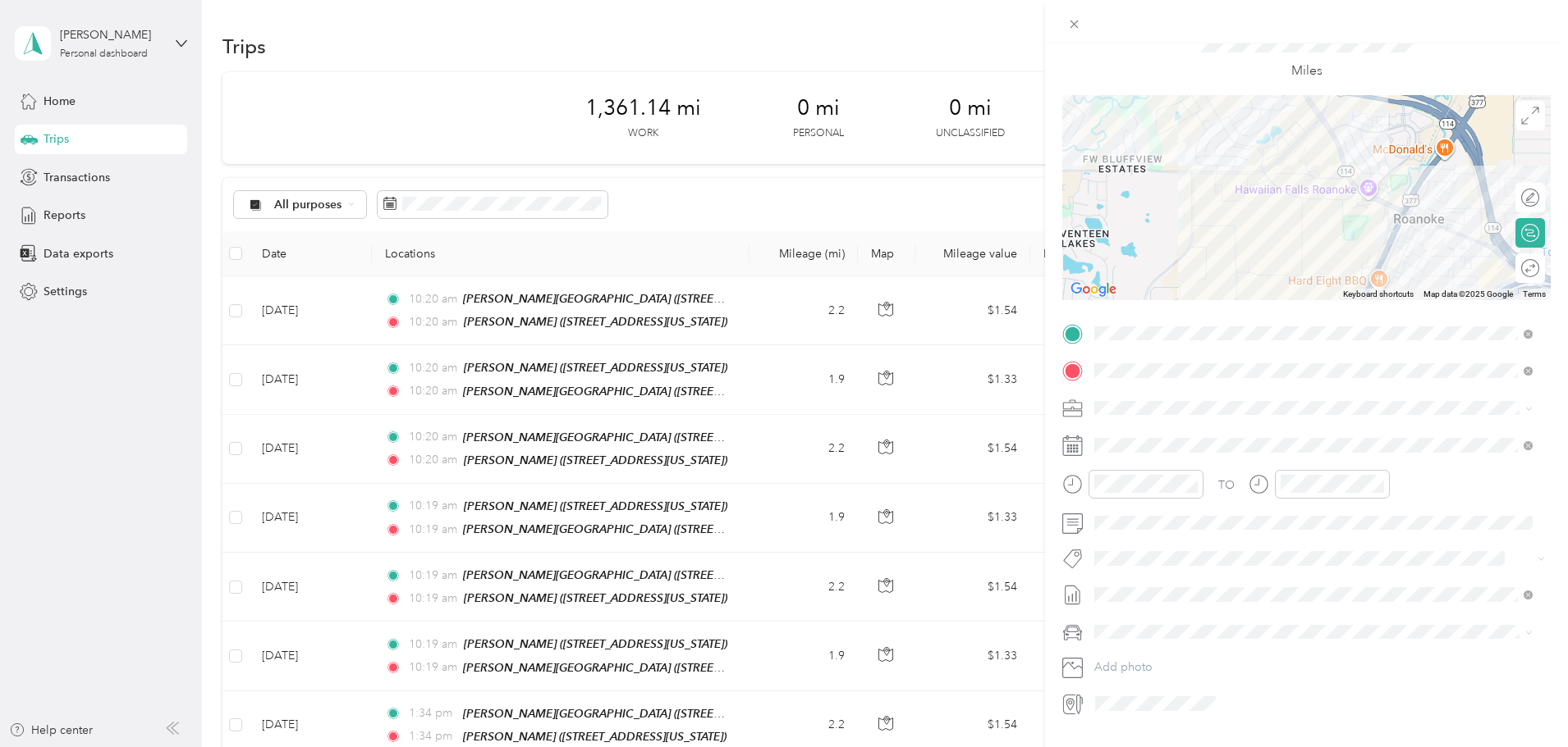
scroll to position [32, 0]
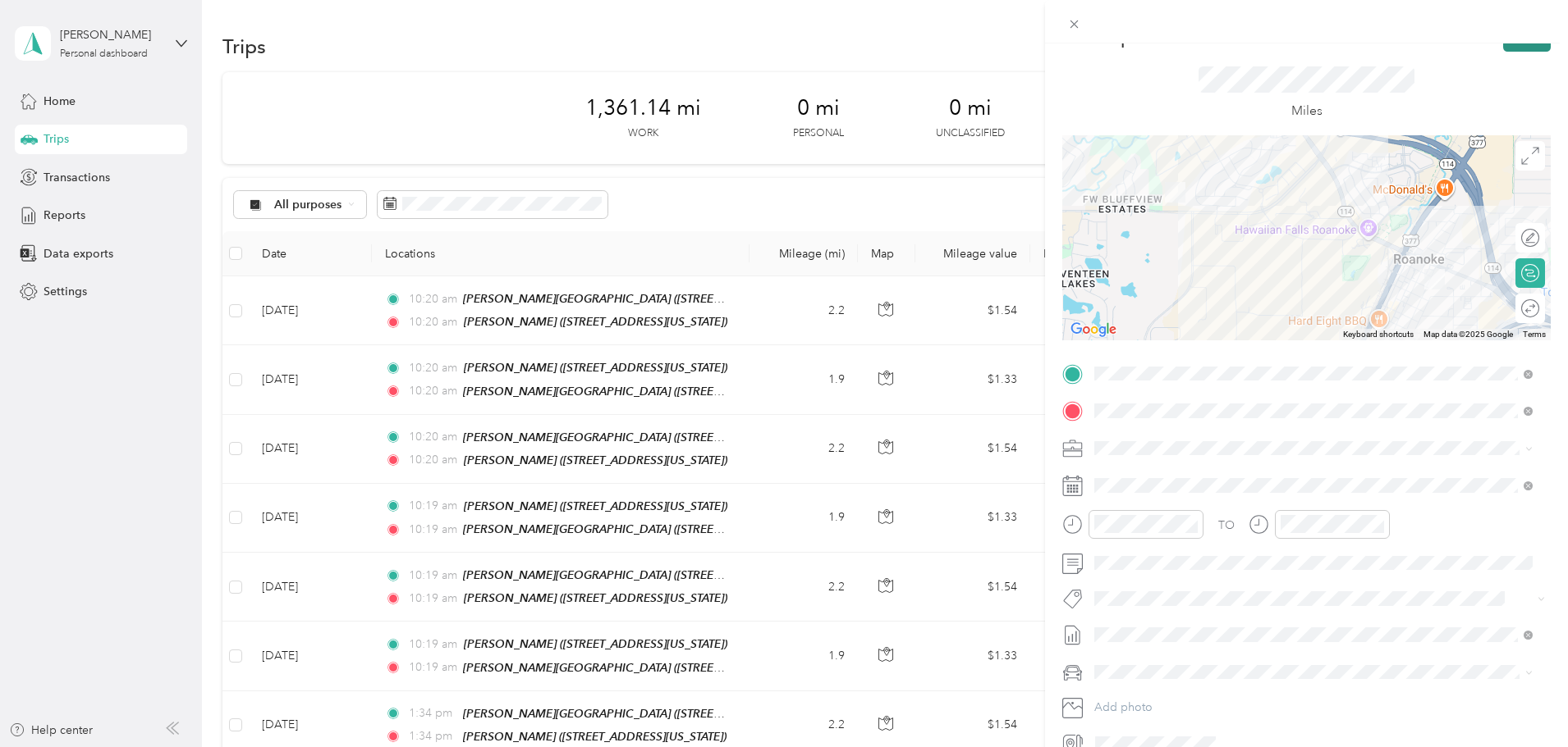
click at [1503, 46] on button "Save" at bounding box center [1526, 37] width 47 height 29
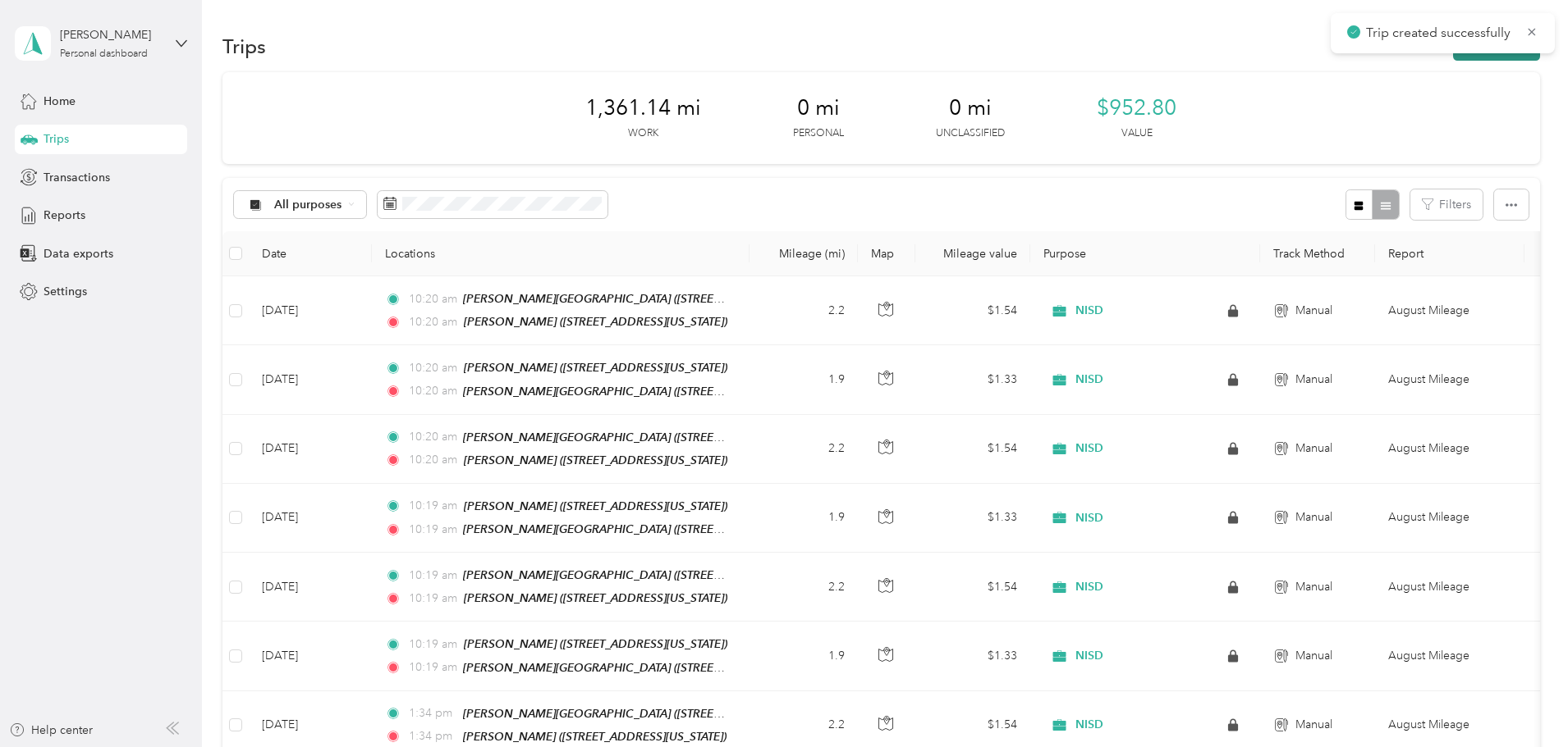
click at [1452, 55] on button "New trip" at bounding box center [1496, 47] width 87 height 29
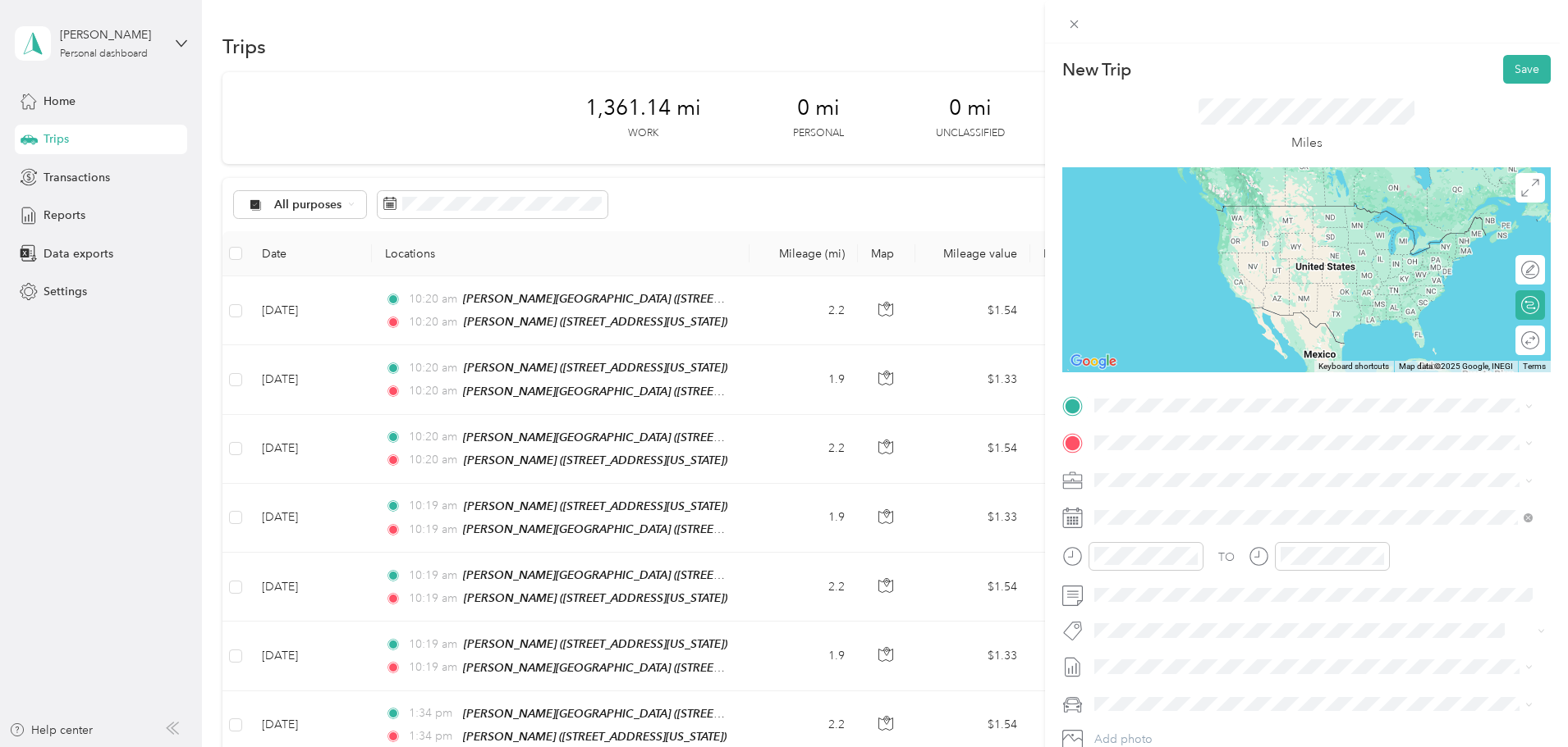
click at [1252, 461] on div "TEAM [PERSON_NAME][GEOGRAPHIC_DATA] [STREET_ADDRESS][PERSON_NAME][US_STATE]" at bounding box center [1313, 481] width 427 height 46
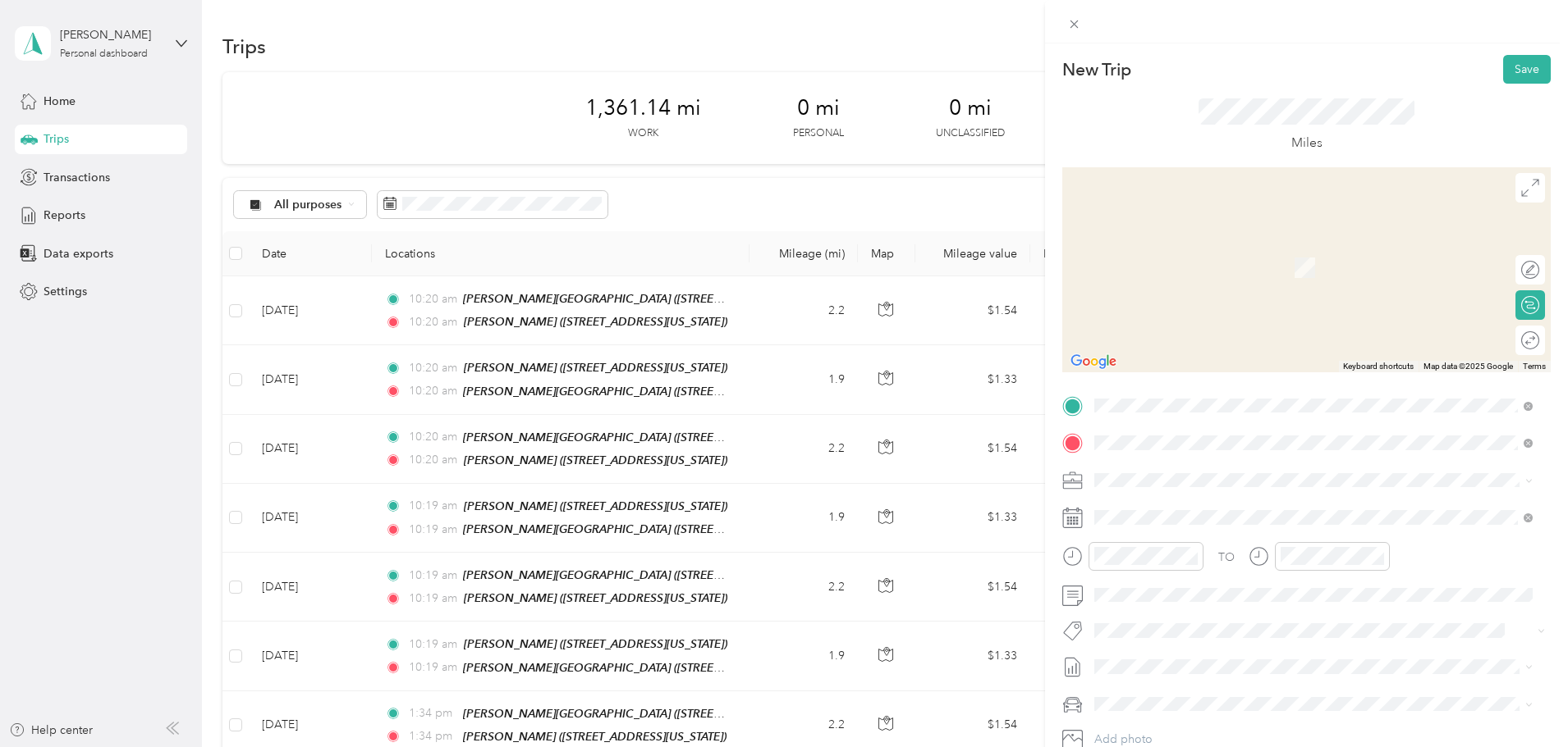
click at [1231, 510] on div "TEAM Steele" at bounding box center [1206, 510] width 164 height 21
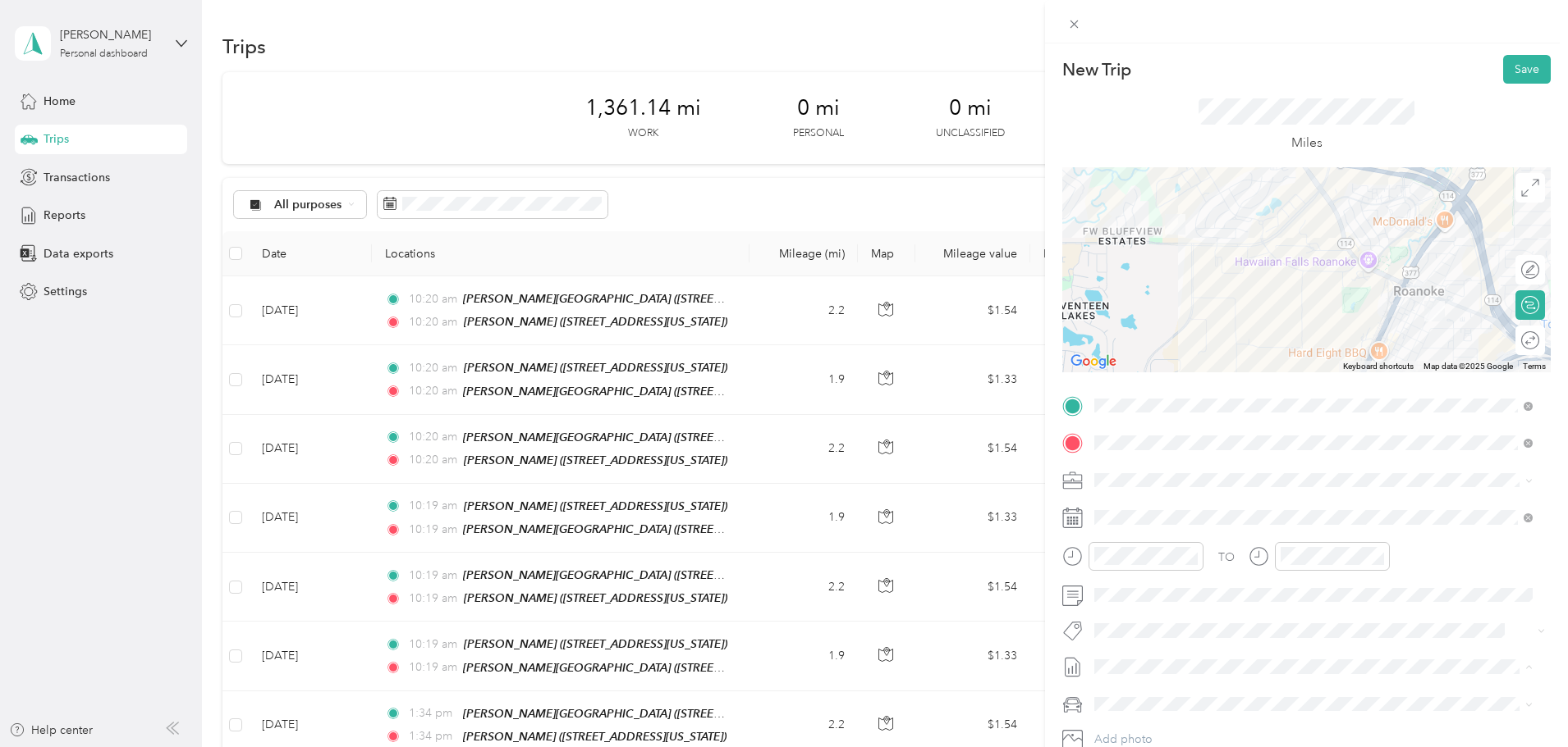
click at [1195, 722] on span "September Mileage" at bounding box center [1145, 721] width 102 height 17
click at [1508, 70] on button "Save" at bounding box center [1526, 69] width 47 height 29
